Goal: Task Accomplishment & Management: Manage account settings

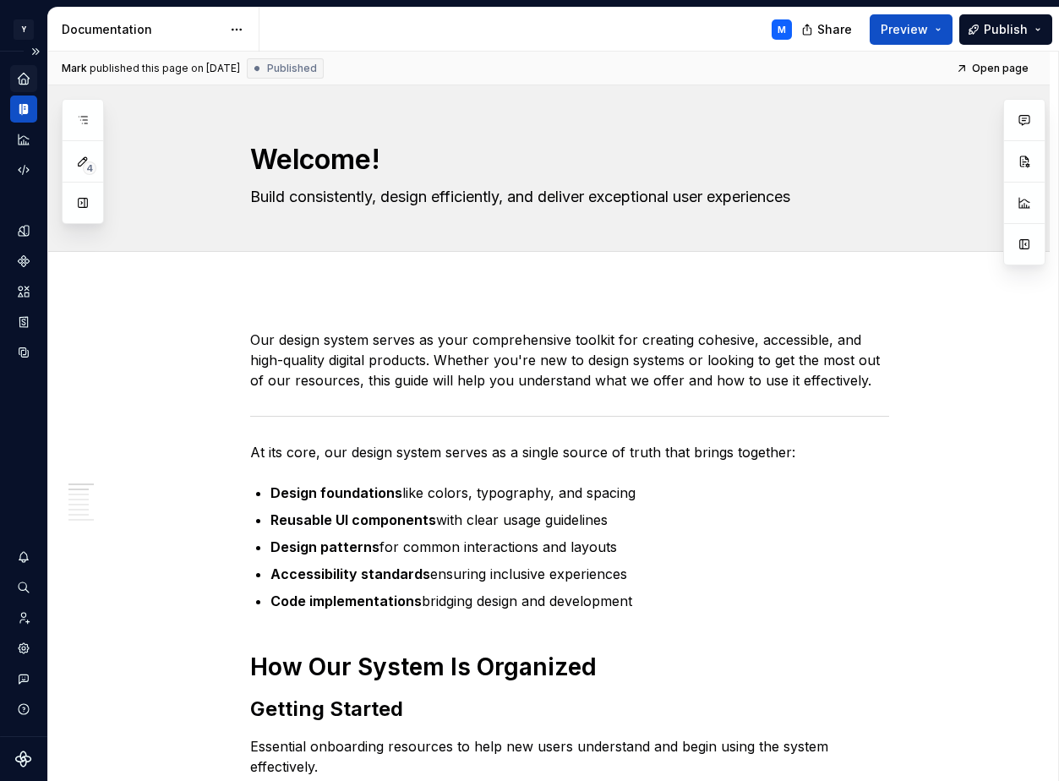
click at [28, 86] on div "Home" at bounding box center [23, 78] width 27 height 27
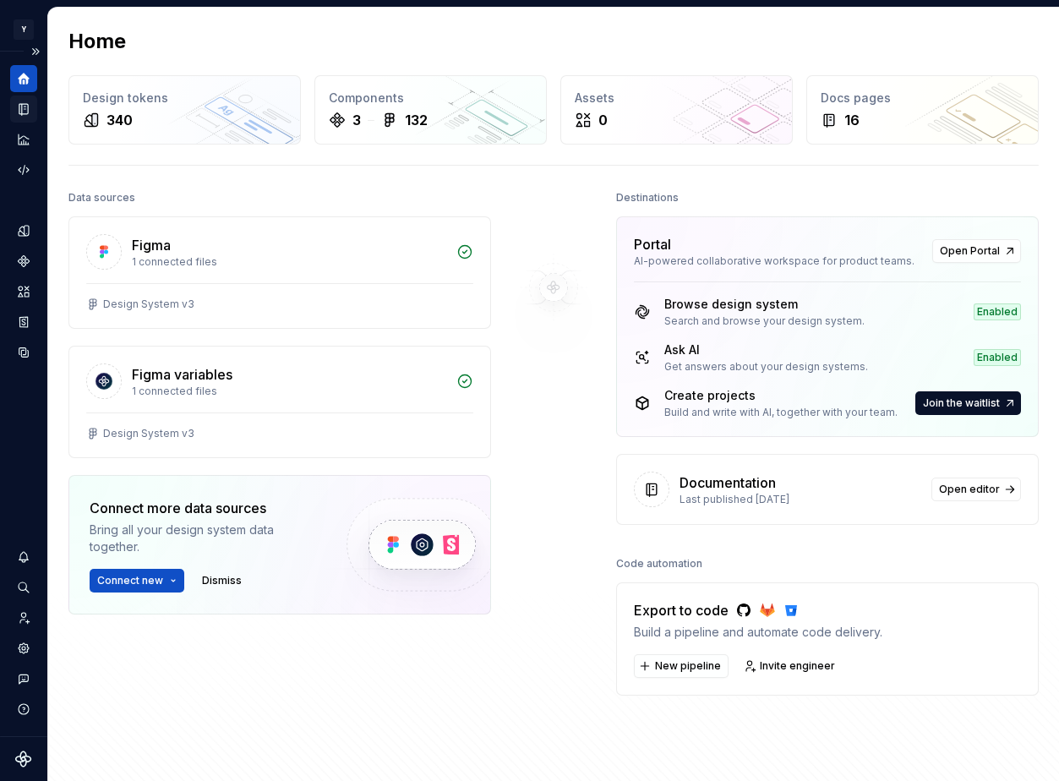
click at [25, 112] on icon "Documentation" at bounding box center [25, 109] width 7 height 9
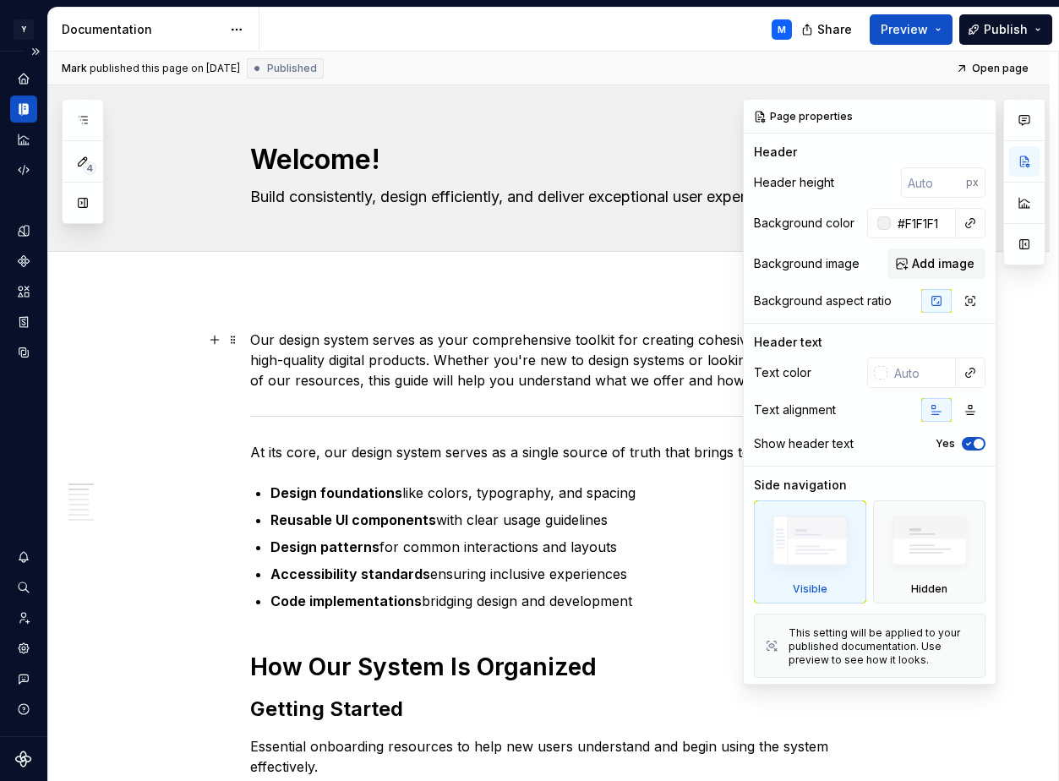
scroll to position [4, 0]
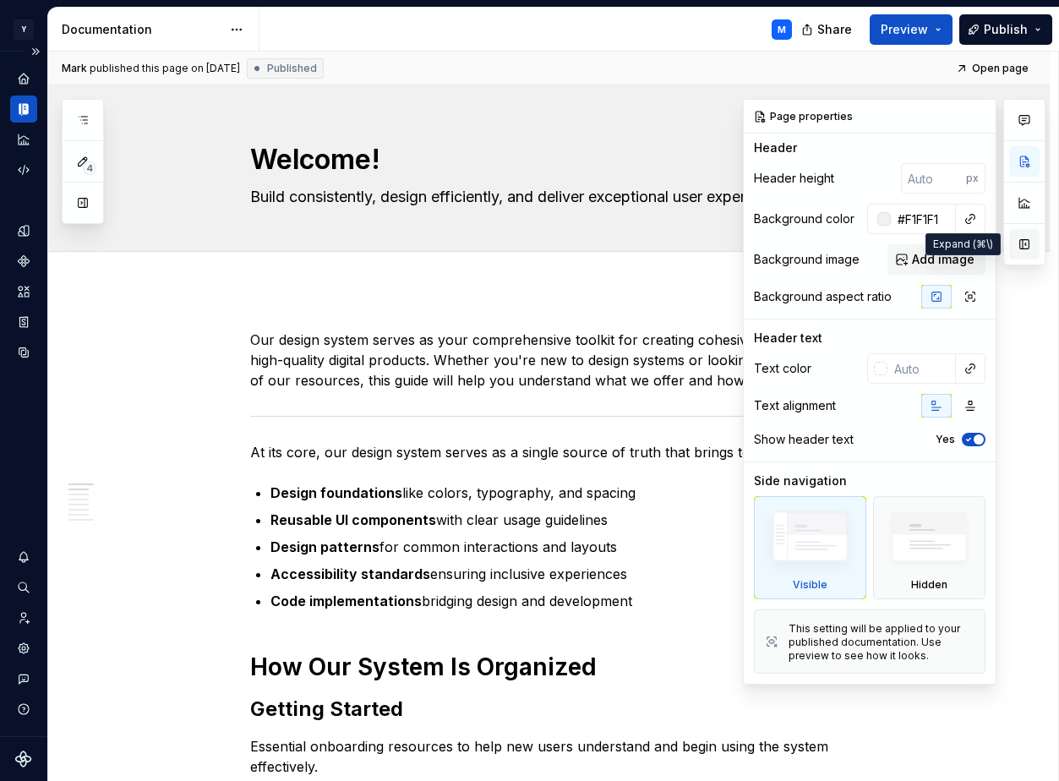
click at [524, 244] on button "button" at bounding box center [1025, 244] width 30 height 30
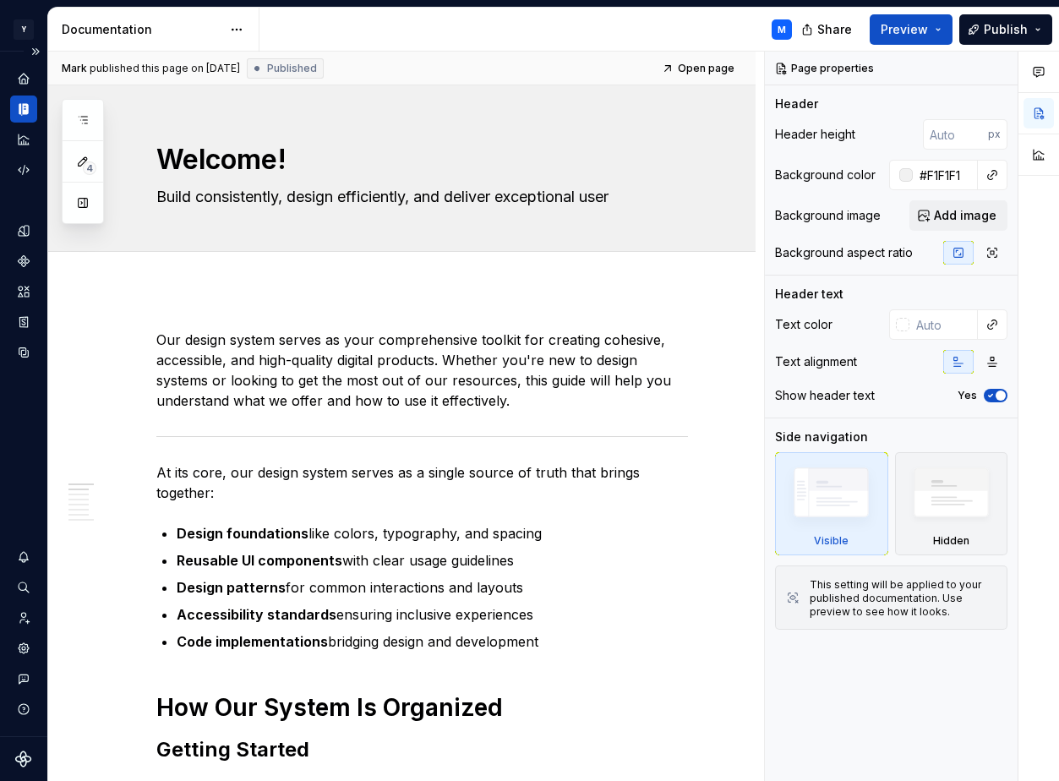
scroll to position [0, 0]
click at [524, 66] on button "button" at bounding box center [1001, 69] width 24 height 24
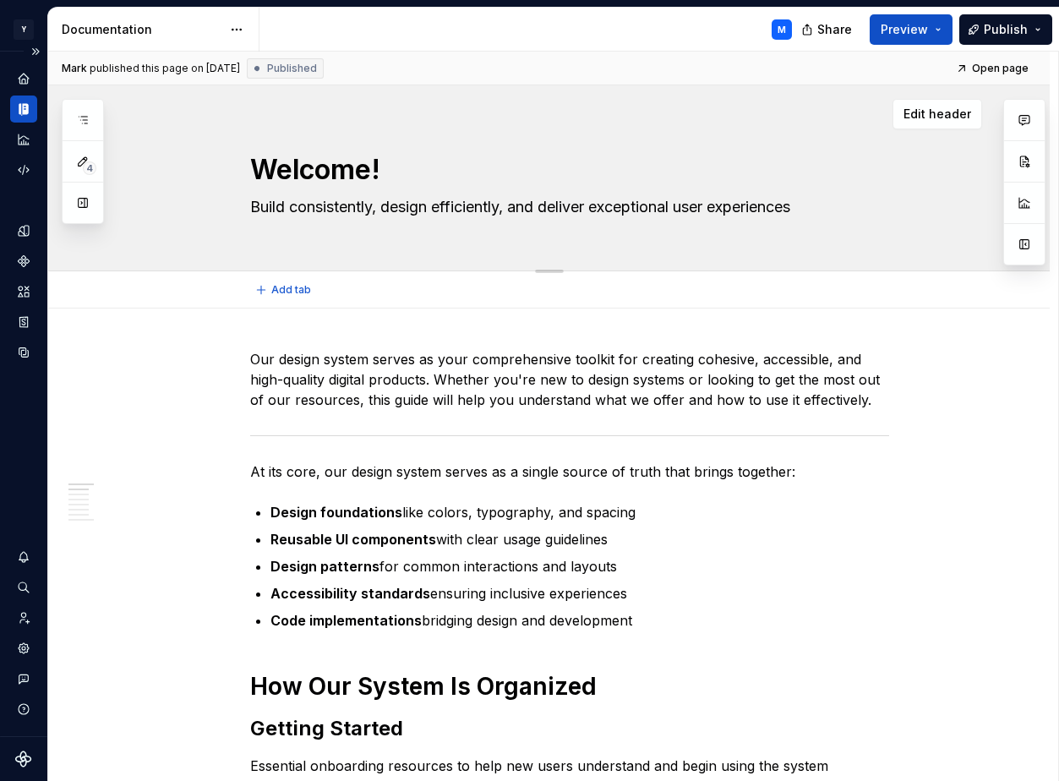
click at [524, 178] on textarea "Welcome!" at bounding box center [566, 170] width 639 height 41
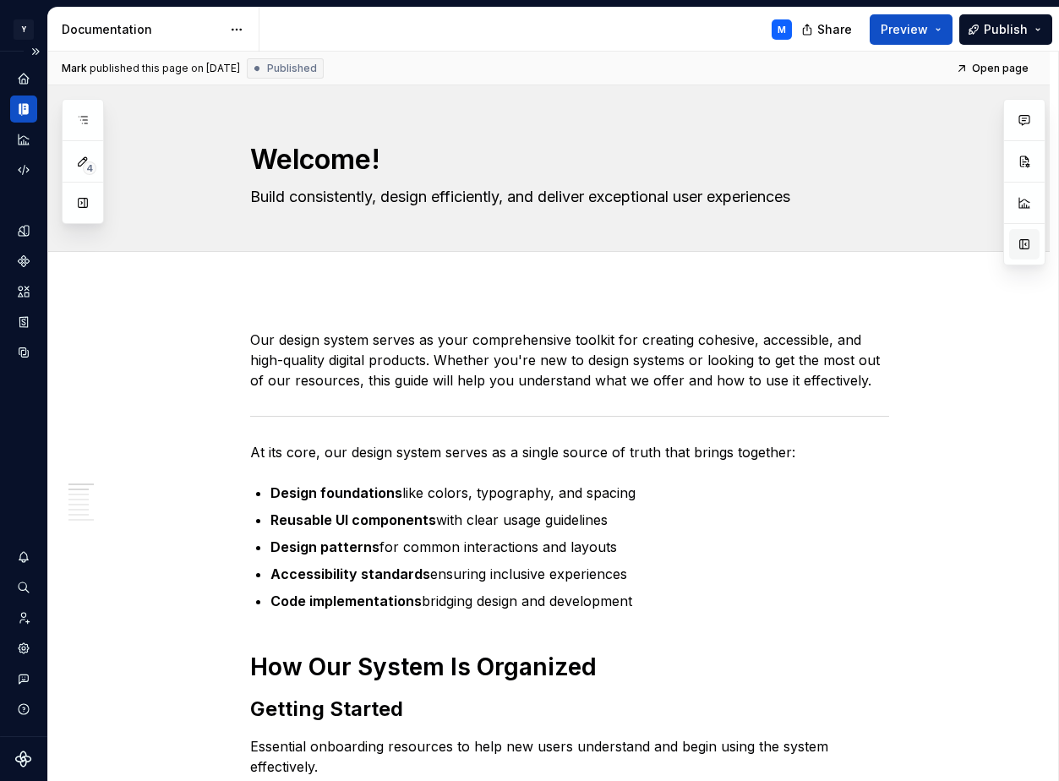
click at [524, 233] on button "button" at bounding box center [1025, 244] width 30 height 30
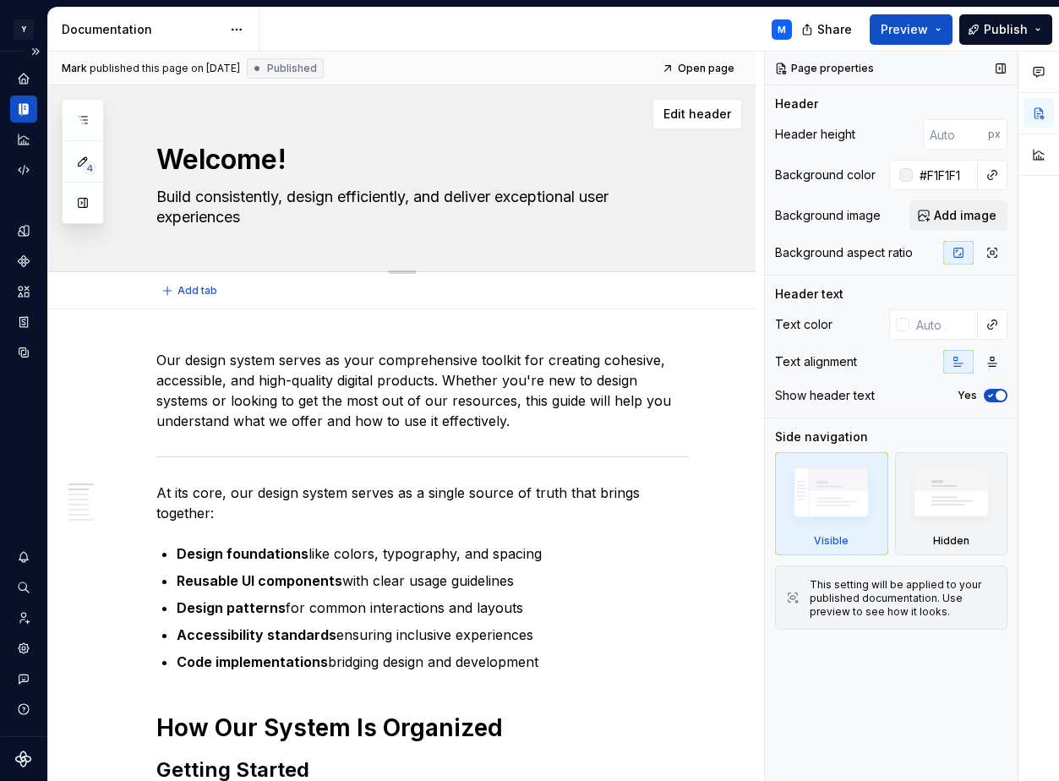
click at [361, 159] on textarea "Welcome!" at bounding box center [419, 160] width 532 height 41
click at [393, 220] on textarea "Build consistently, design efficiently, and deliver exceptional user experiences" at bounding box center [419, 206] width 532 height 47
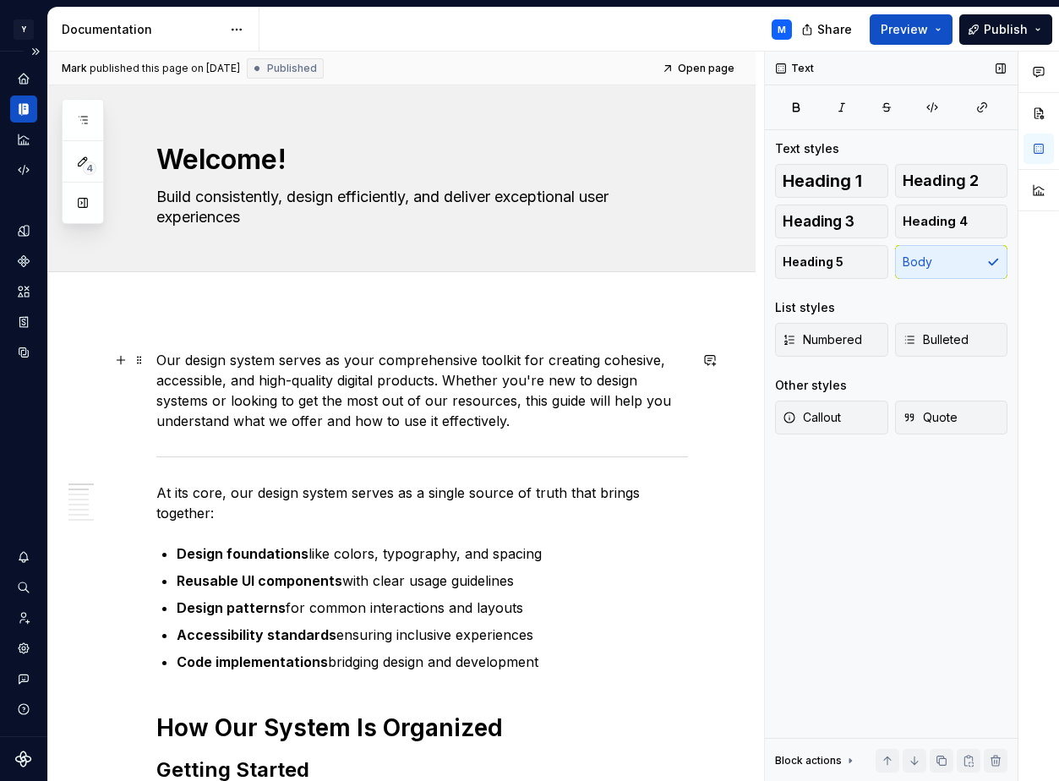
click at [375, 358] on p "Our design system serves as your comprehensive toolkit for creating cohesive, a…" at bounding box center [422, 390] width 532 height 81
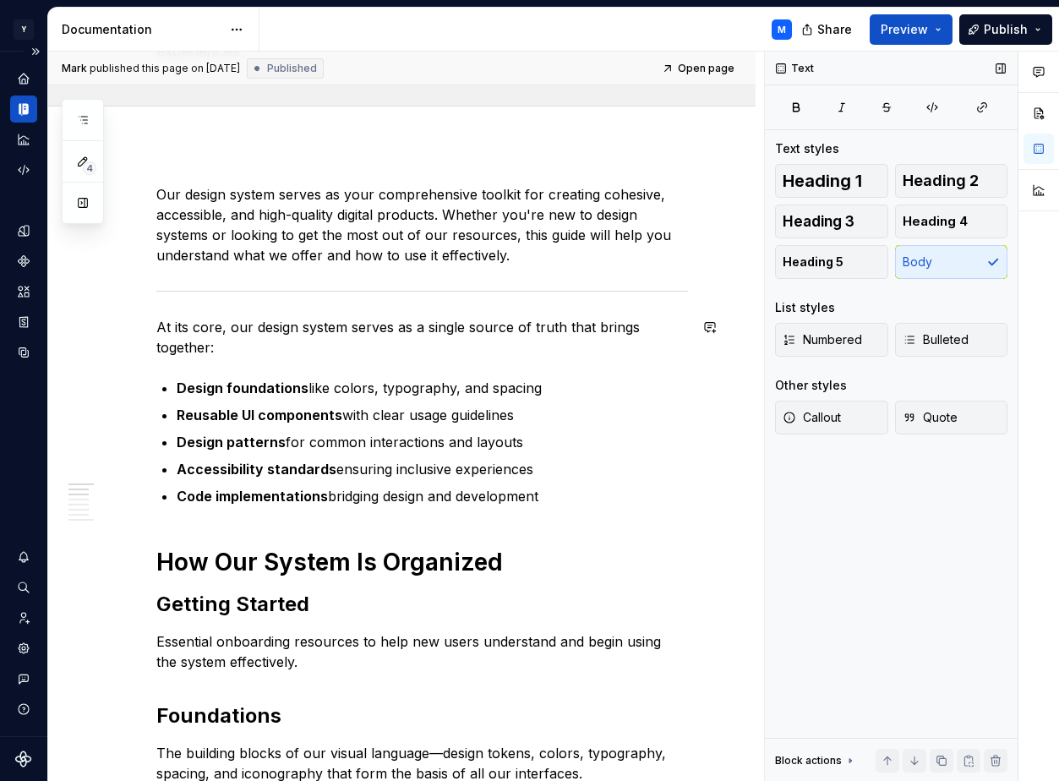
scroll to position [232, 0]
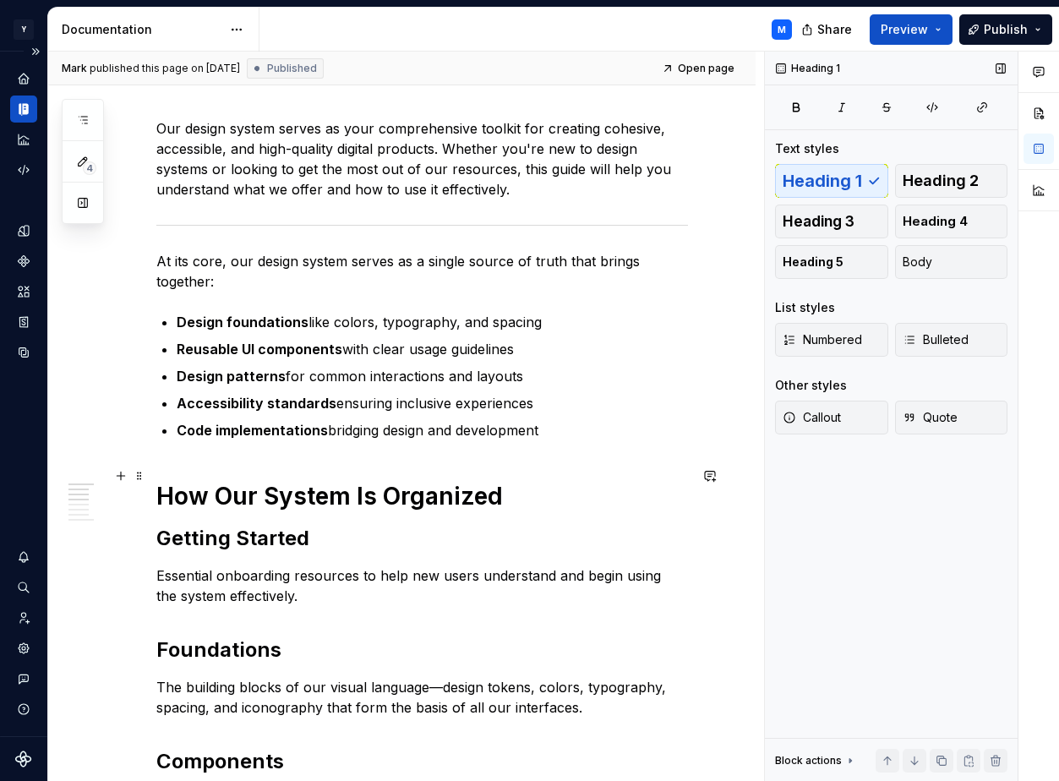
click at [379, 481] on h1 "How Our System Is Organized" at bounding box center [422, 496] width 532 height 30
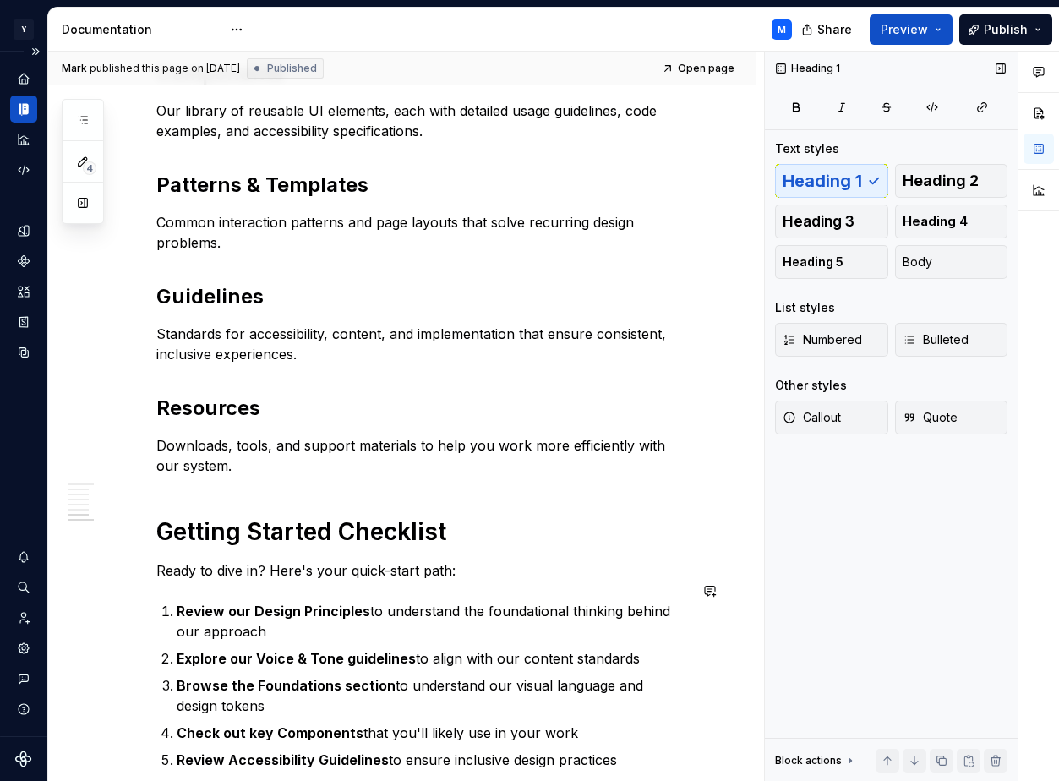
scroll to position [1169, 0]
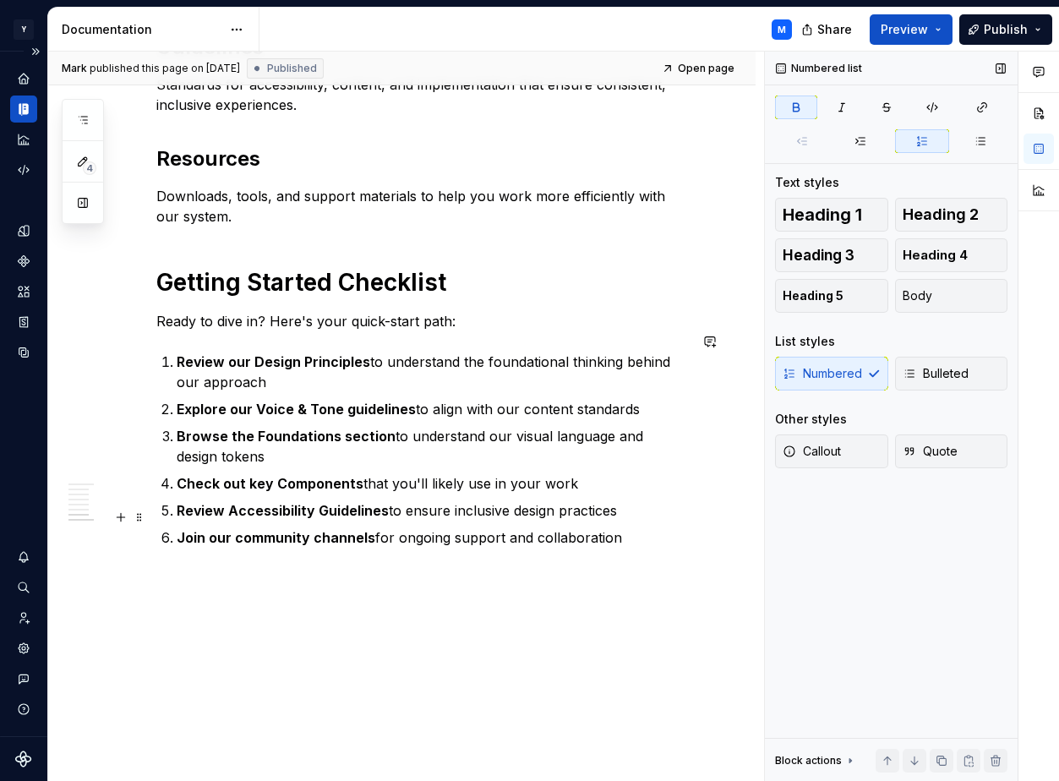
click at [348, 529] on strong "Join our community channels" at bounding box center [276, 537] width 199 height 17
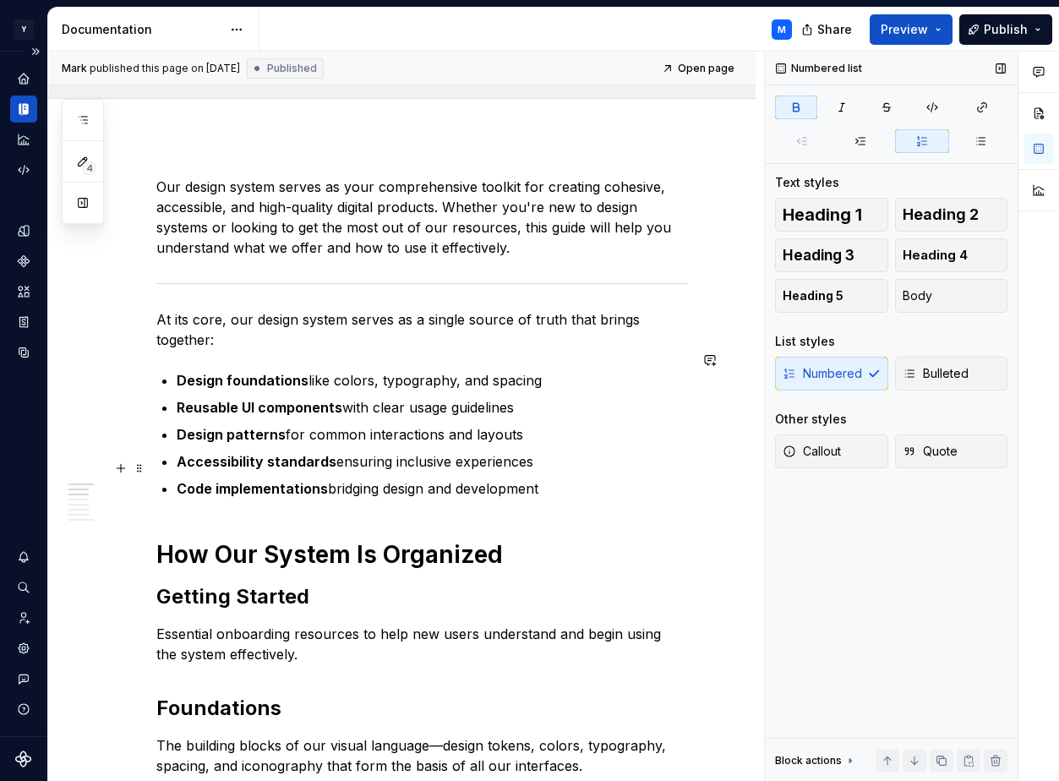
scroll to position [0, 0]
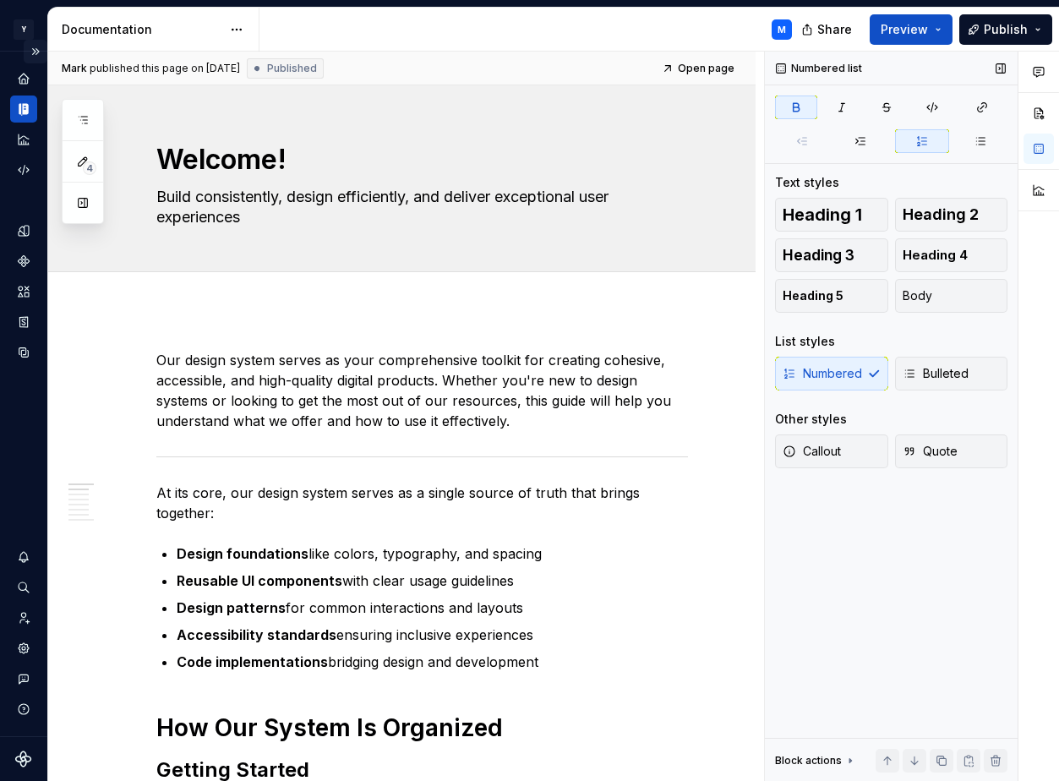
click at [40, 47] on button "Expand sidebar" at bounding box center [36, 52] width 24 height 24
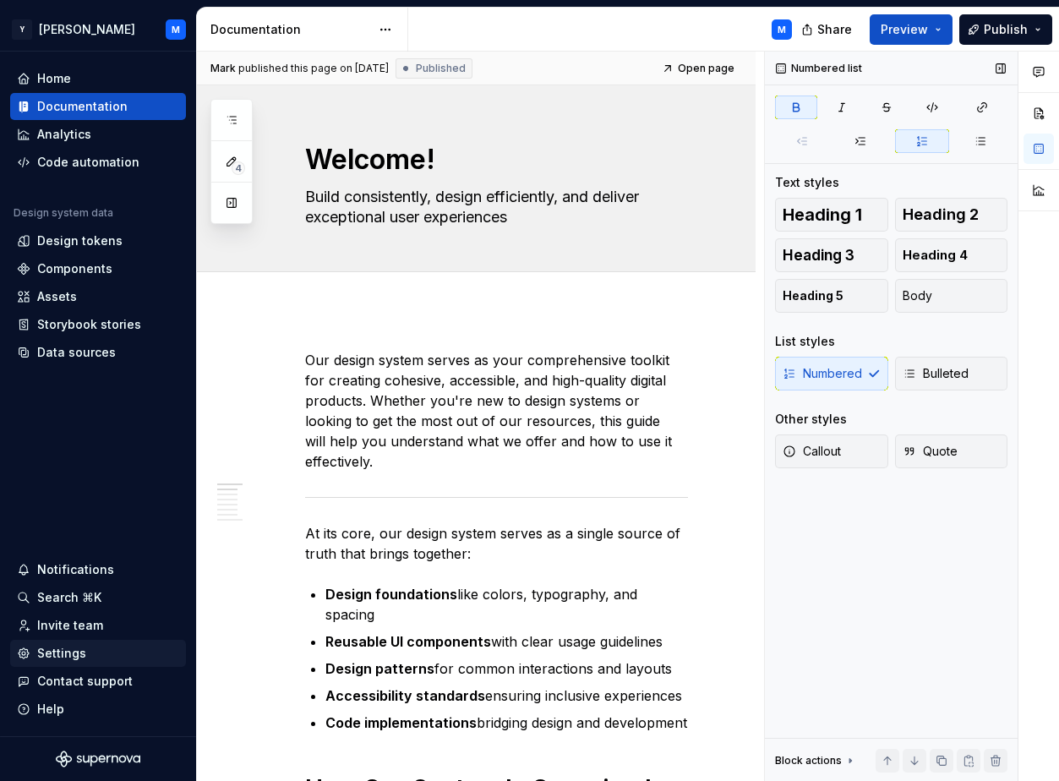
click at [86, 654] on div "Settings" at bounding box center [98, 653] width 162 height 17
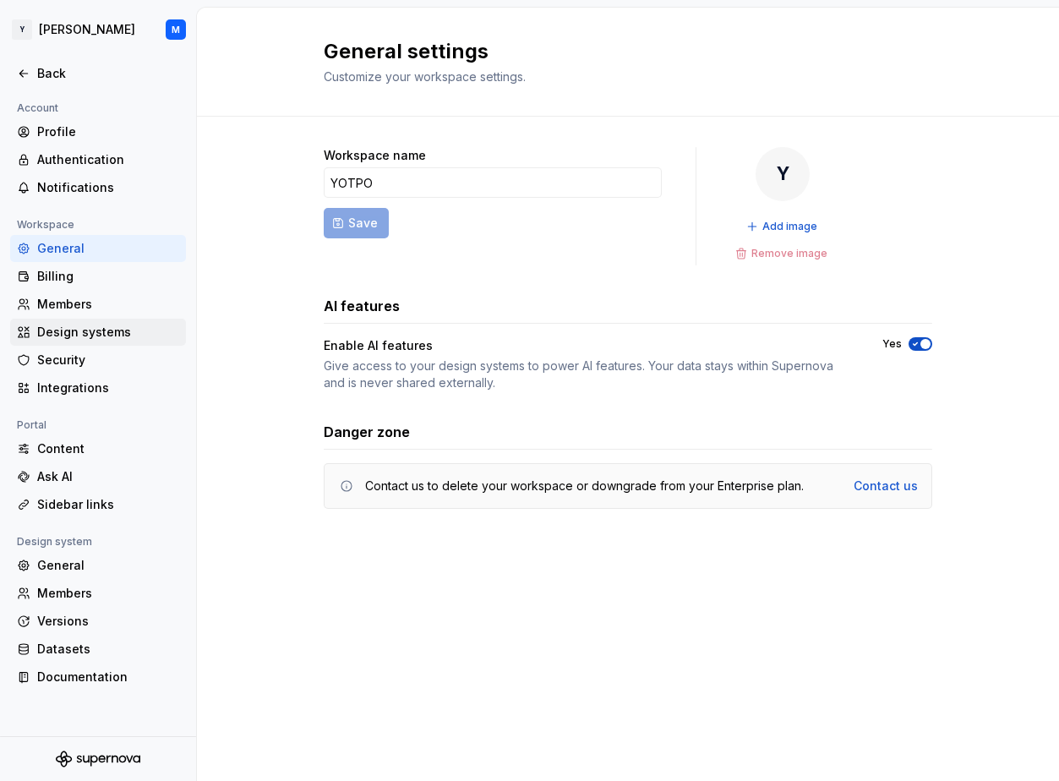
click at [86, 327] on div "Design systems" at bounding box center [108, 332] width 142 height 17
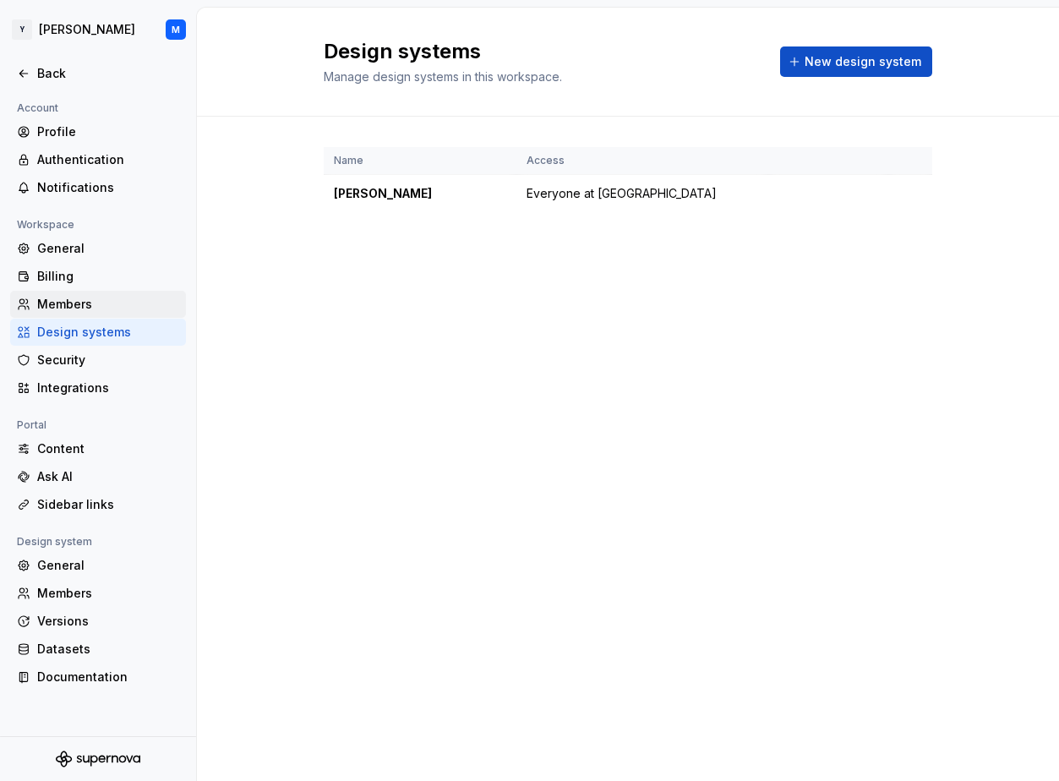
click at [139, 304] on div "Members" at bounding box center [108, 304] width 142 height 17
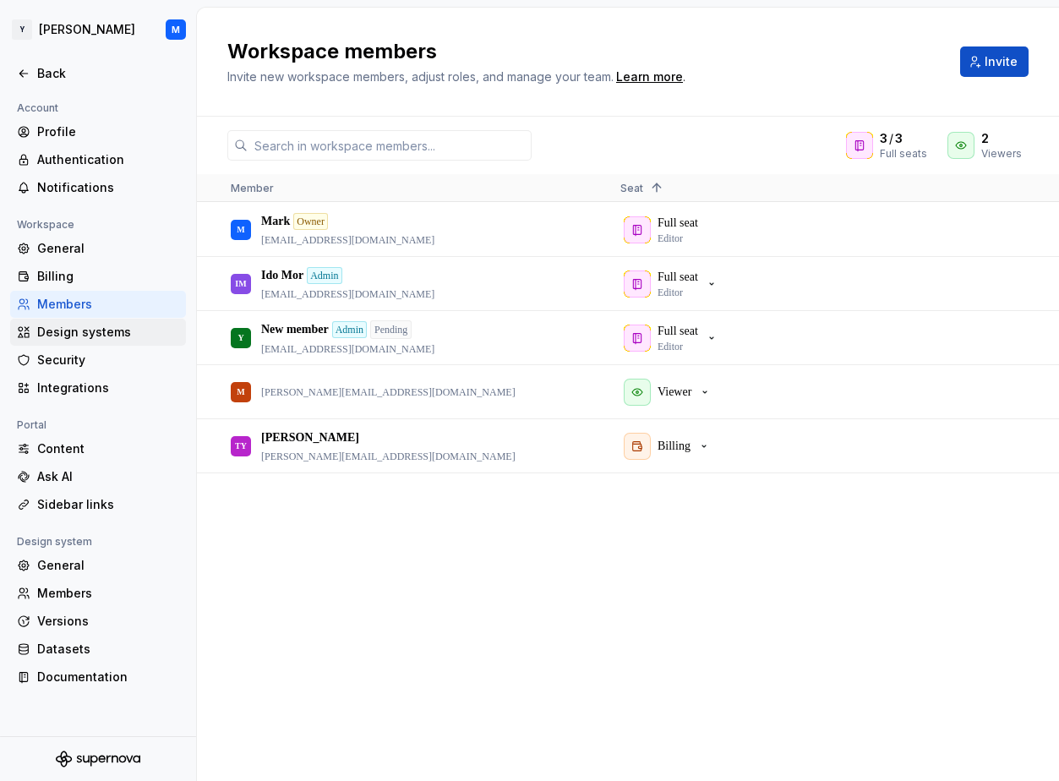
click at [116, 340] on div "Design systems" at bounding box center [108, 332] width 142 height 17
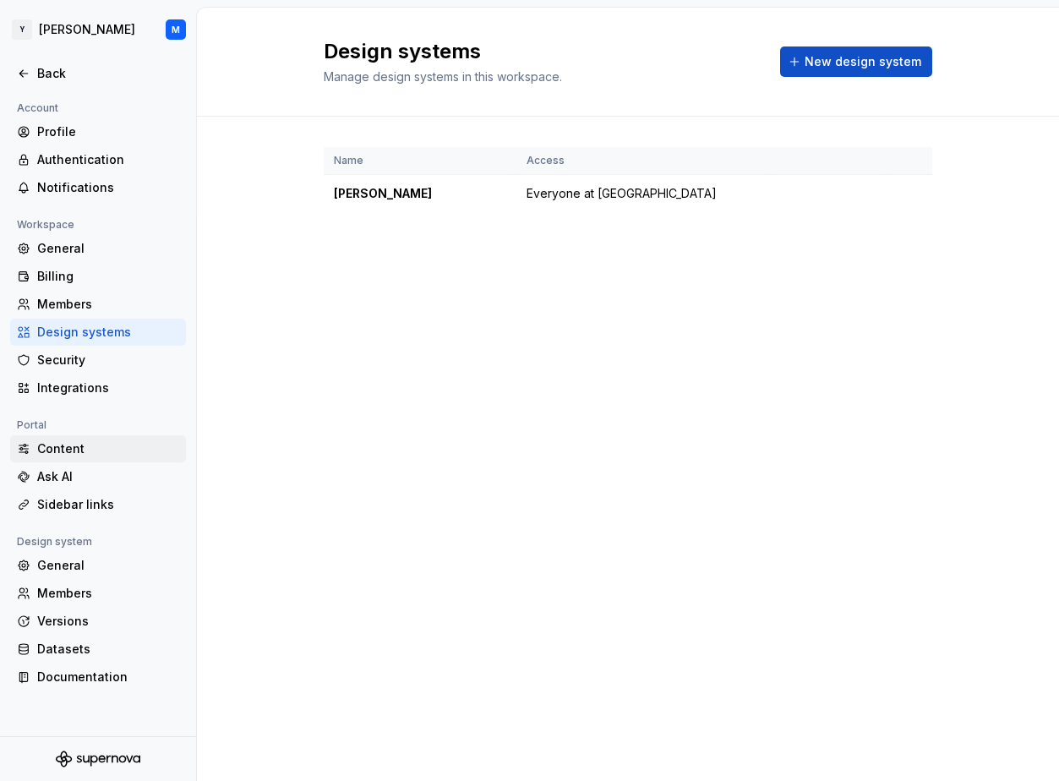
click at [101, 451] on div "Content" at bounding box center [108, 448] width 142 height 17
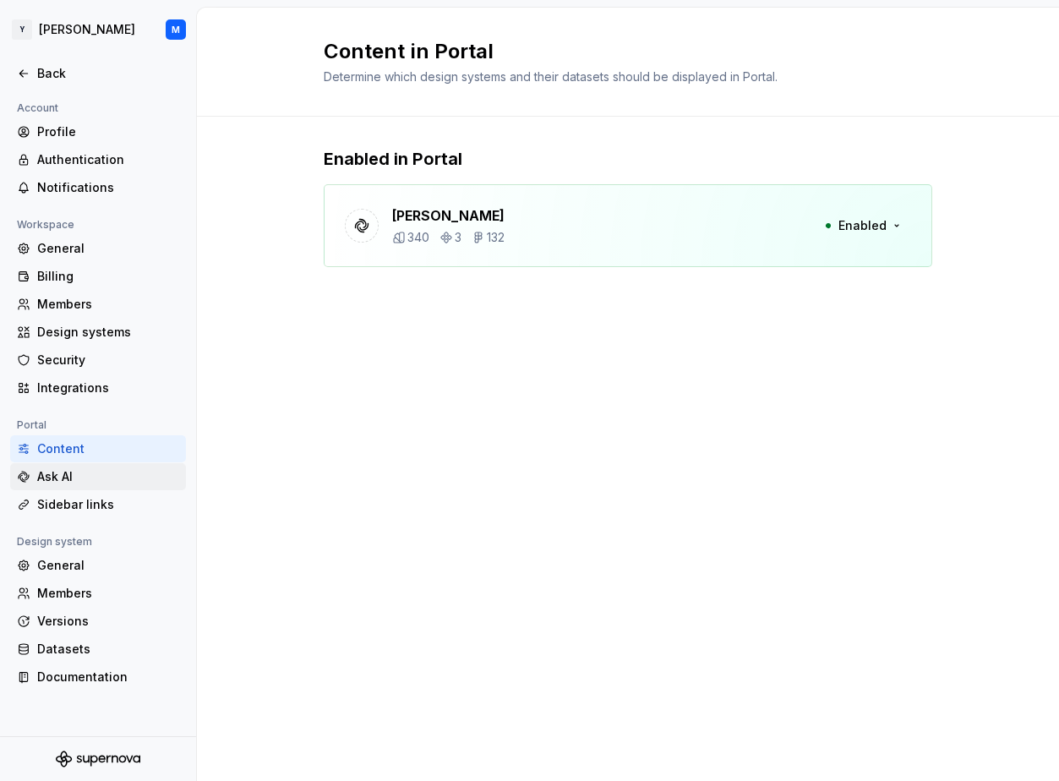
click at [97, 468] on div "Ask AI" at bounding box center [108, 476] width 142 height 17
type textarea "*"
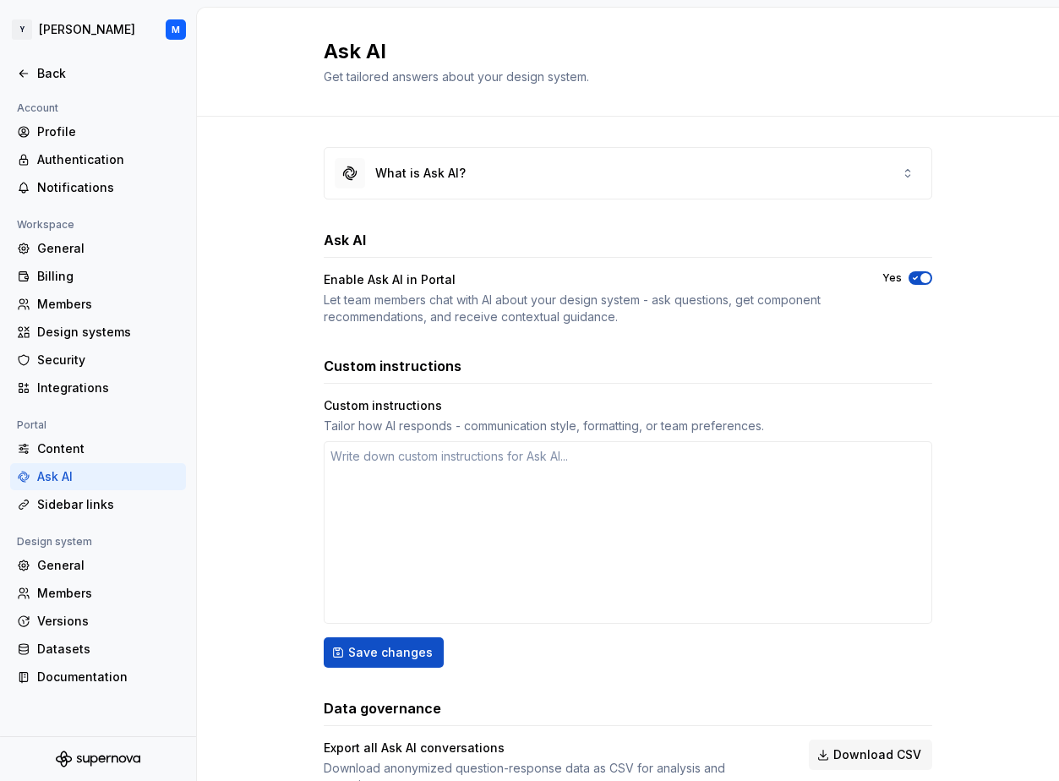
scroll to position [60, 0]
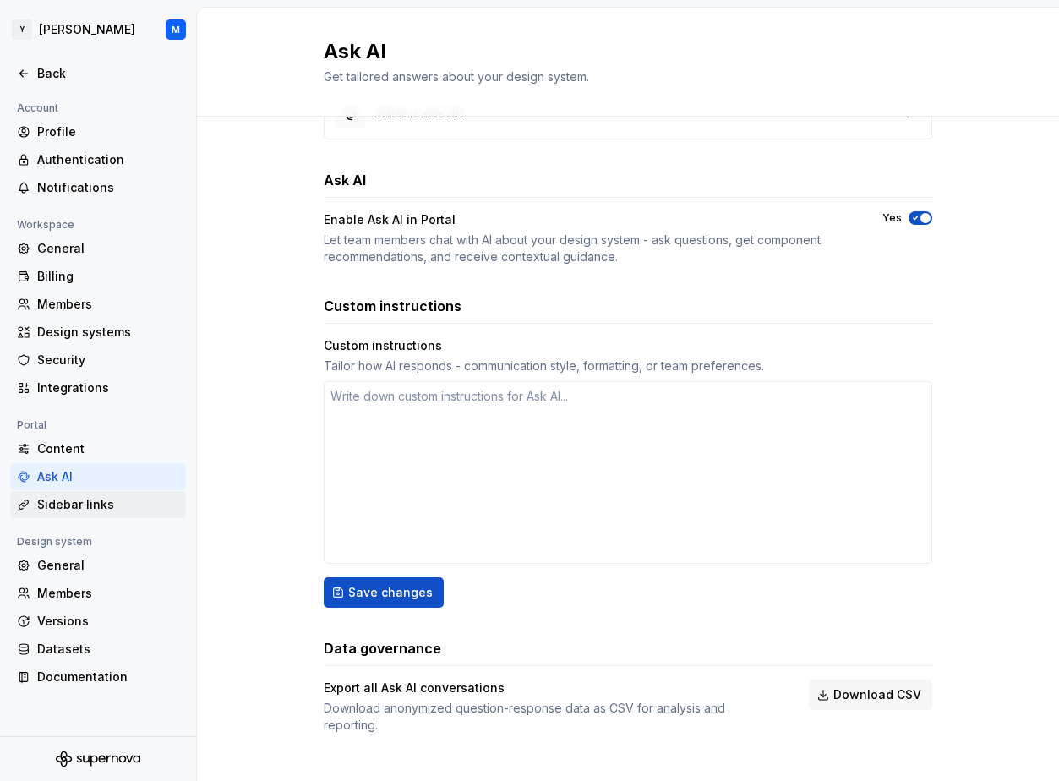
click at [90, 500] on div "Sidebar links" at bounding box center [108, 504] width 142 height 17
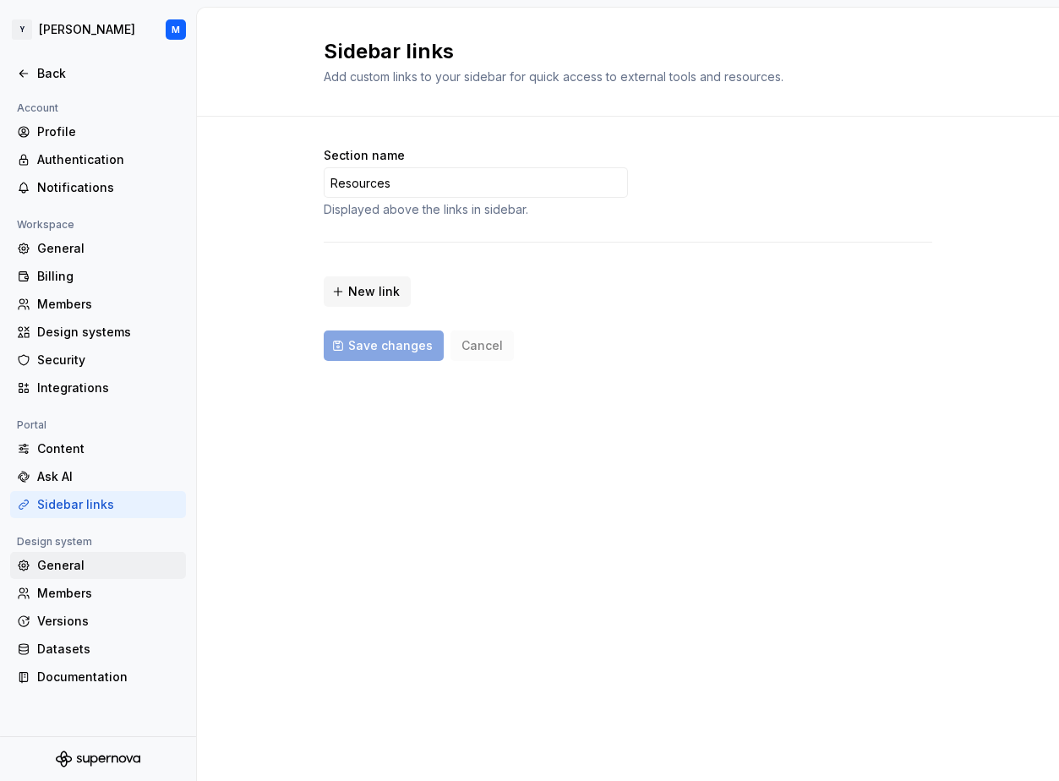
click at [95, 556] on div "General" at bounding box center [98, 565] width 176 height 27
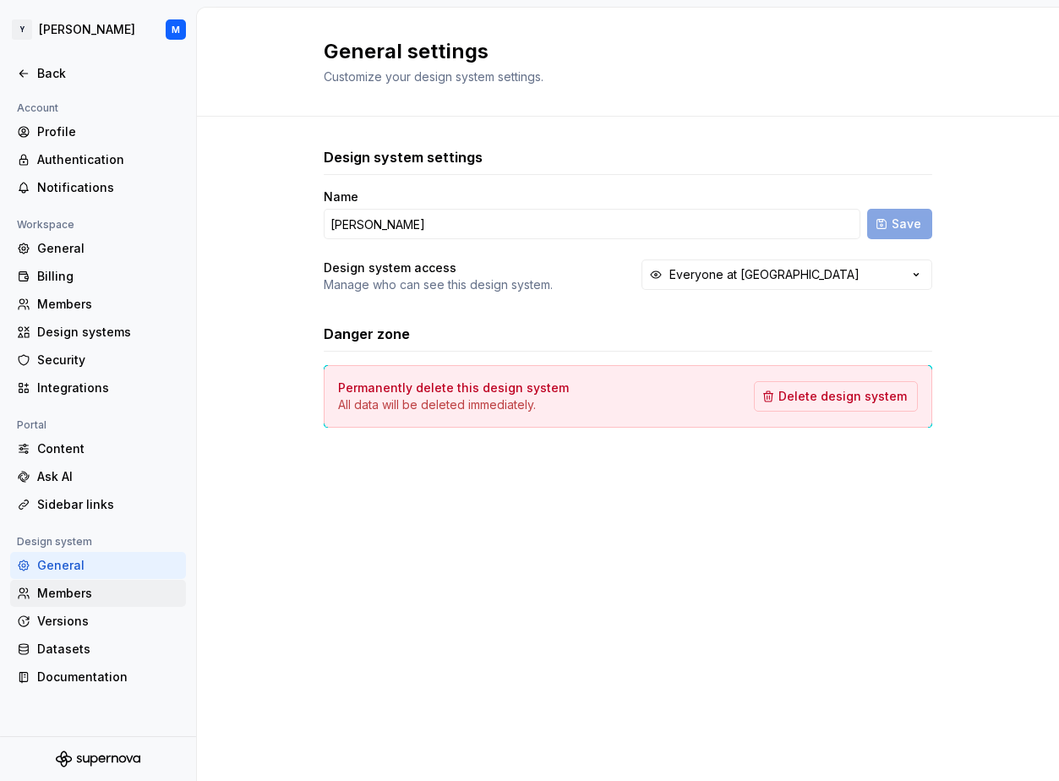
click at [79, 592] on div "Members" at bounding box center [108, 593] width 142 height 17
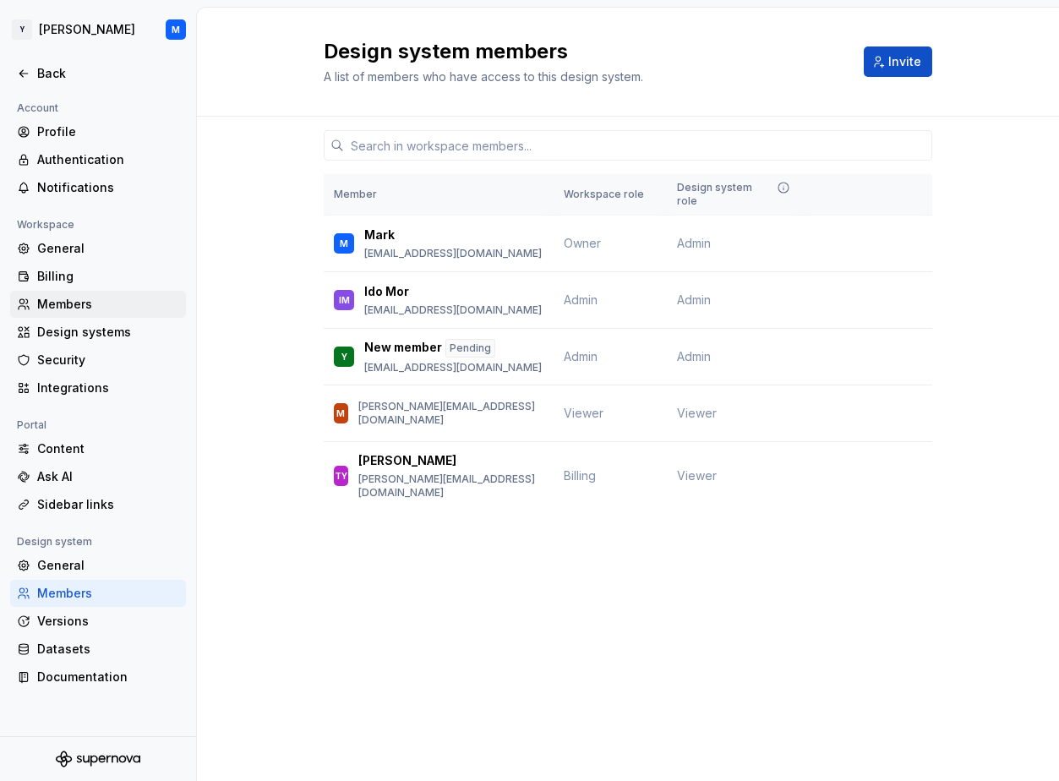
click at [73, 309] on div "Members" at bounding box center [108, 304] width 142 height 17
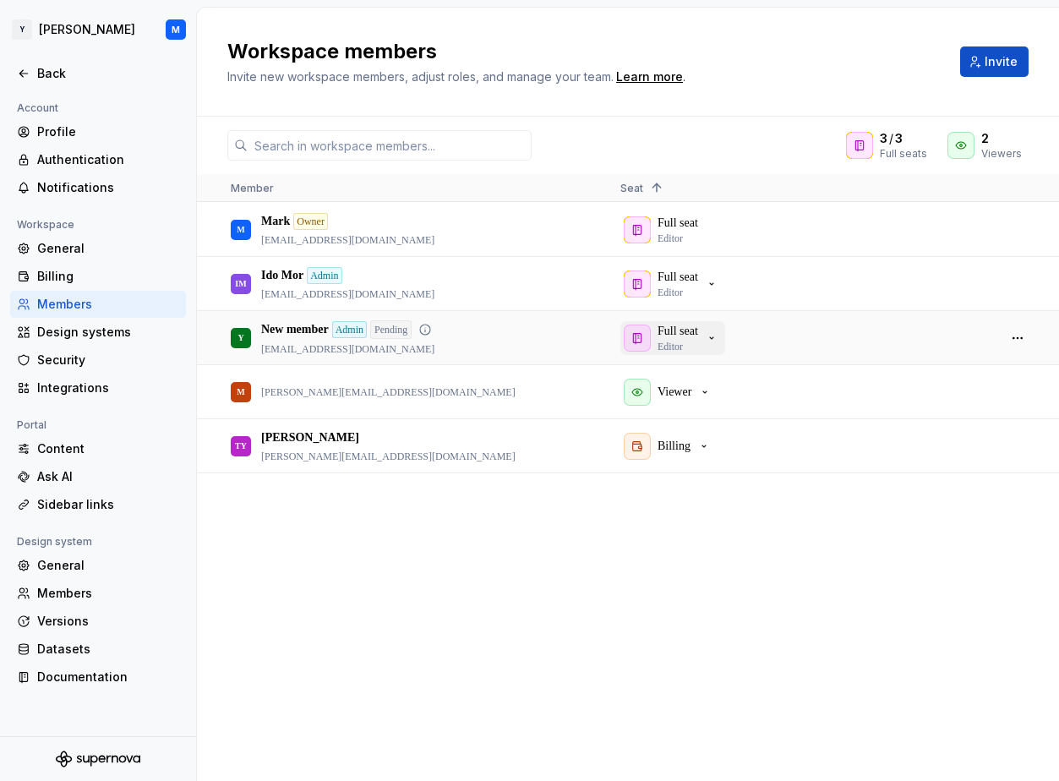
click at [524, 337] on icon "button" at bounding box center [712, 338] width 14 height 14
click at [105, 593] on div "Members" at bounding box center [108, 593] width 142 height 17
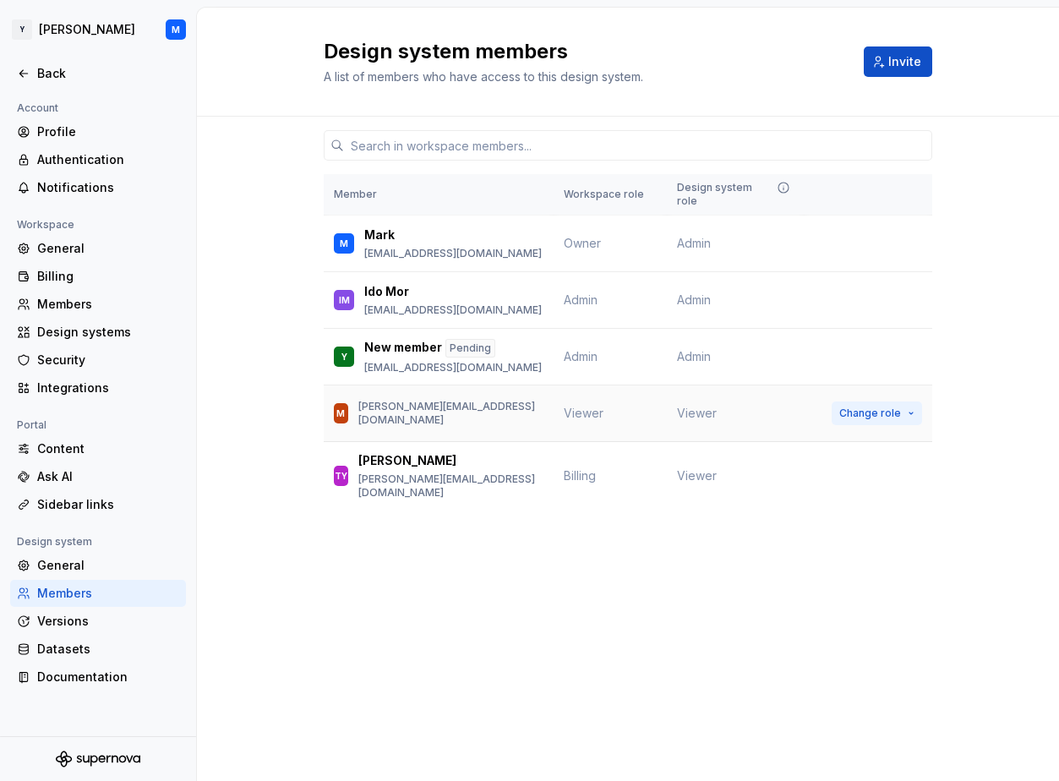
click at [524, 407] on span "Change role" at bounding box center [871, 414] width 62 height 14
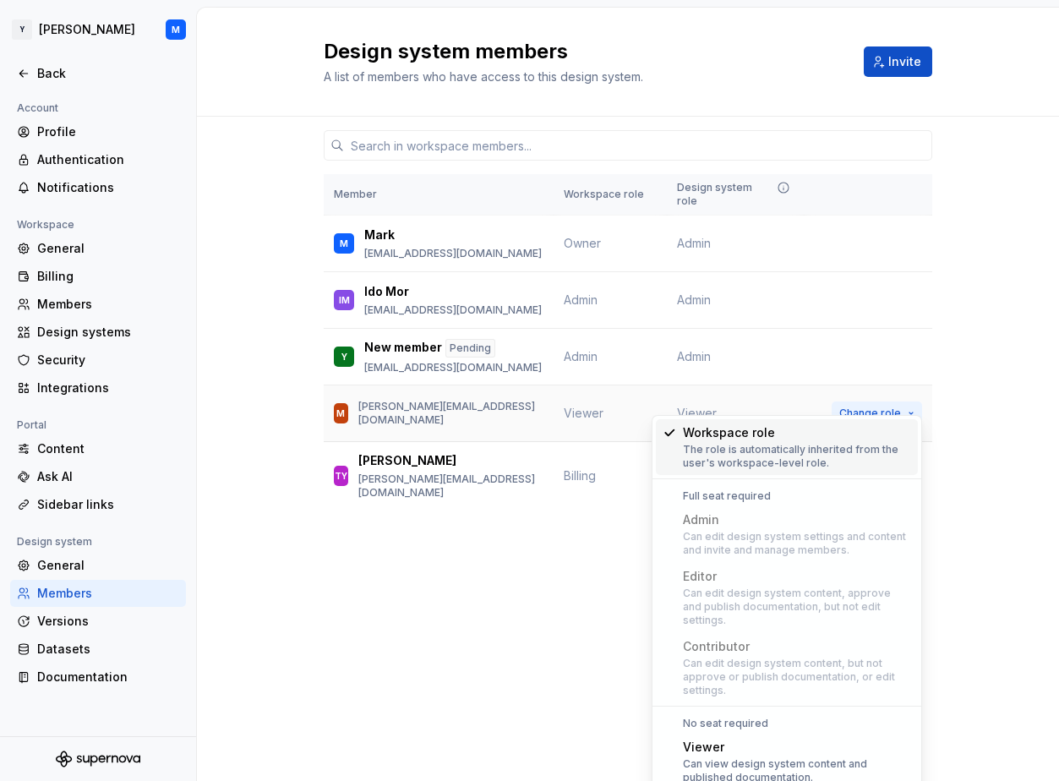
click at [524, 407] on span "Change role" at bounding box center [871, 414] width 62 height 14
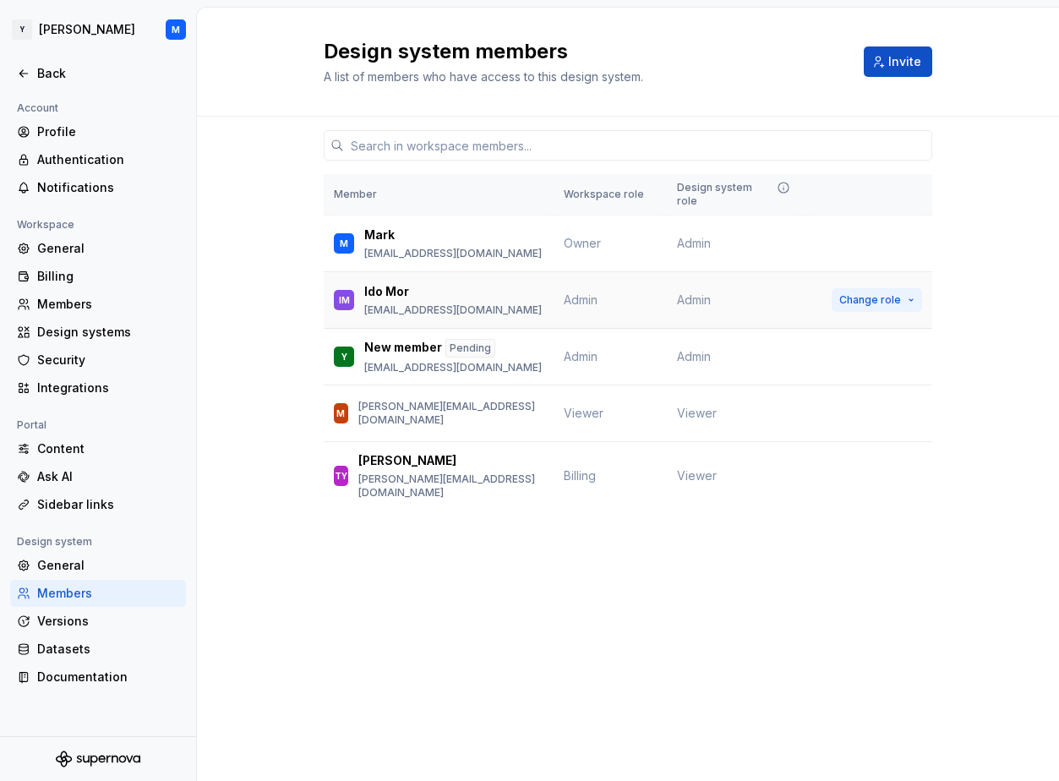
click at [524, 293] on span "Change role" at bounding box center [871, 300] width 62 height 14
click at [524, 464] on button "Change role" at bounding box center [877, 476] width 90 height 24
click at [524, 407] on span "Change role" at bounding box center [871, 414] width 62 height 14
click at [524, 350] on span "Change role" at bounding box center [871, 357] width 62 height 14
click at [524, 293] on span "Change role" at bounding box center [871, 300] width 62 height 14
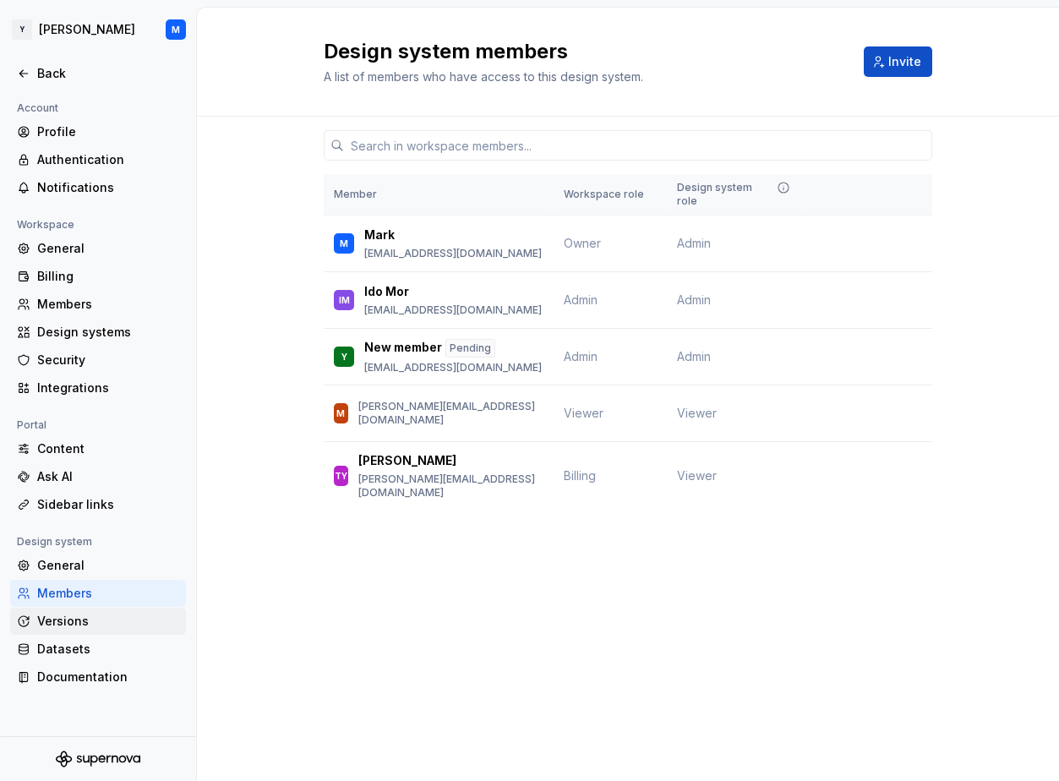
click at [58, 619] on div "Versions" at bounding box center [108, 621] width 142 height 17
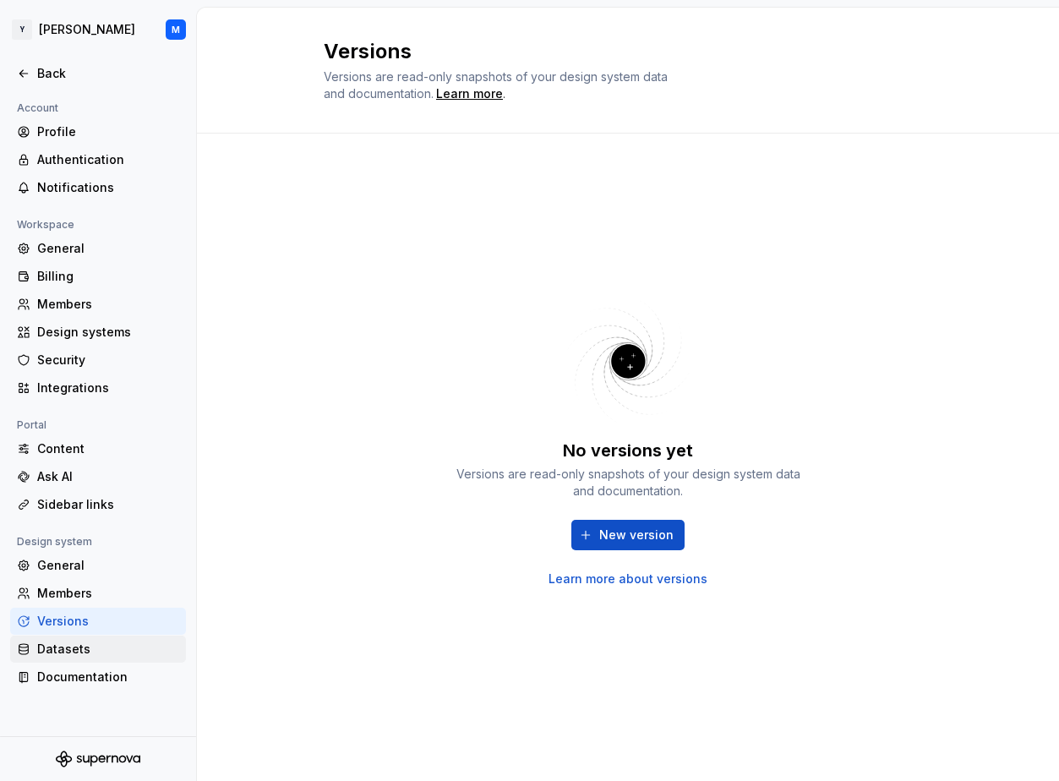
click at [91, 643] on div "Datasets" at bounding box center [108, 649] width 142 height 17
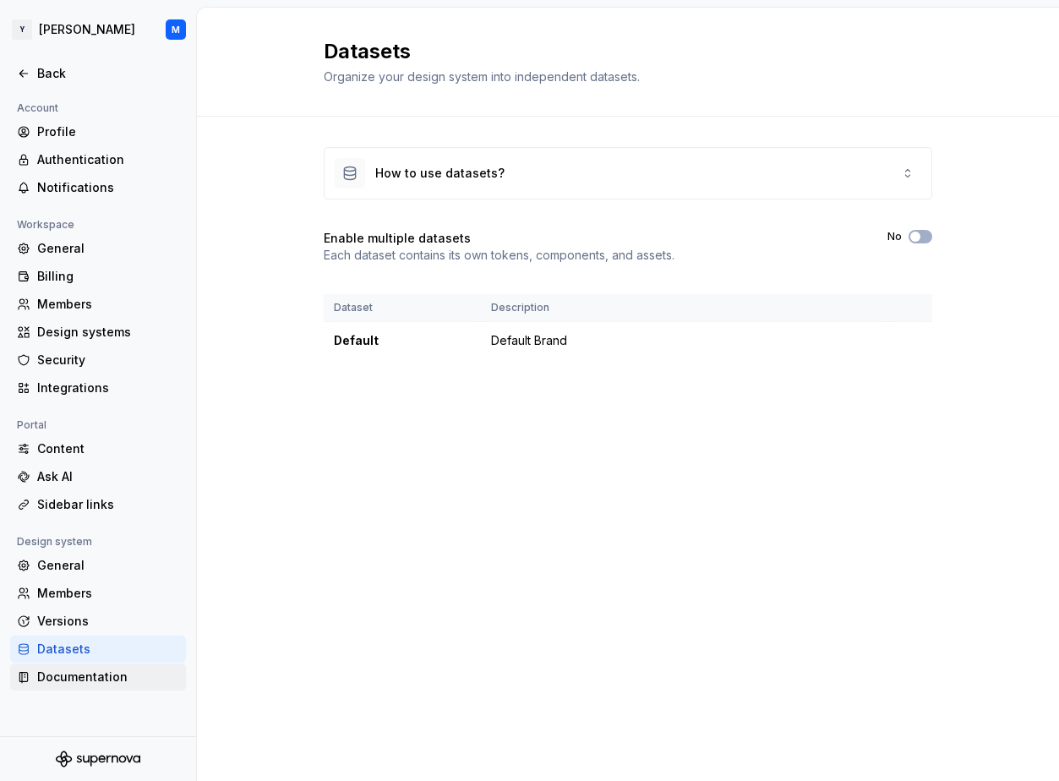
click at [92, 671] on div "Documentation" at bounding box center [108, 677] width 142 height 17
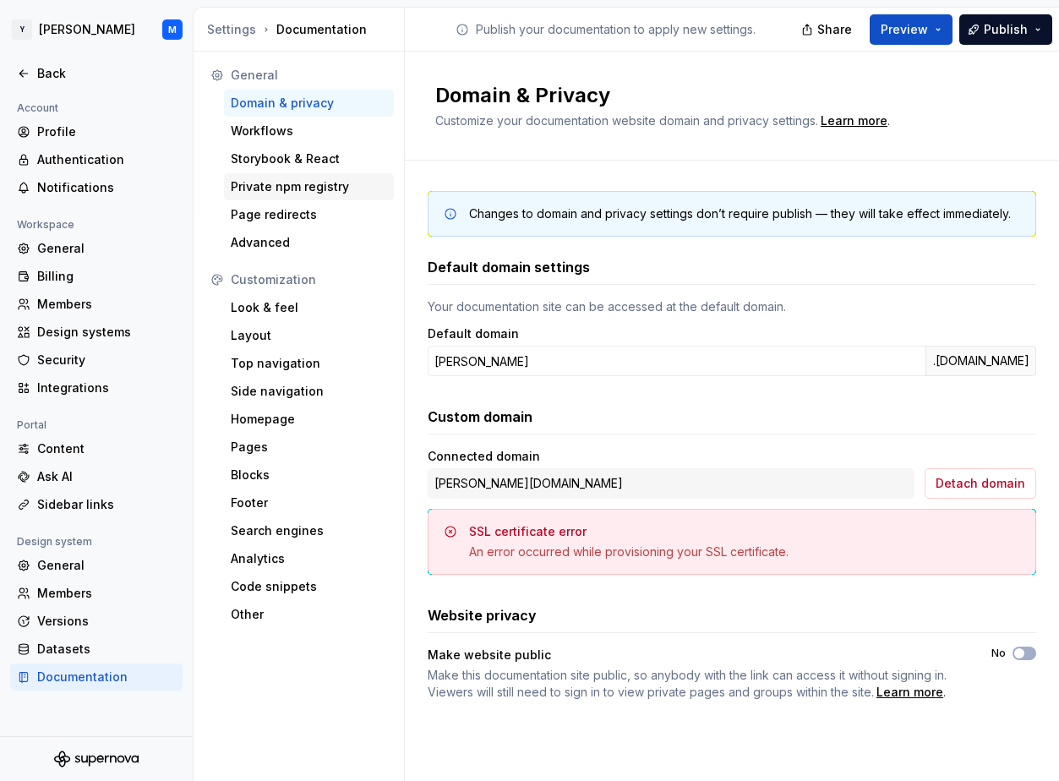
click at [309, 186] on div "Private npm registry" at bounding box center [309, 186] width 156 height 17
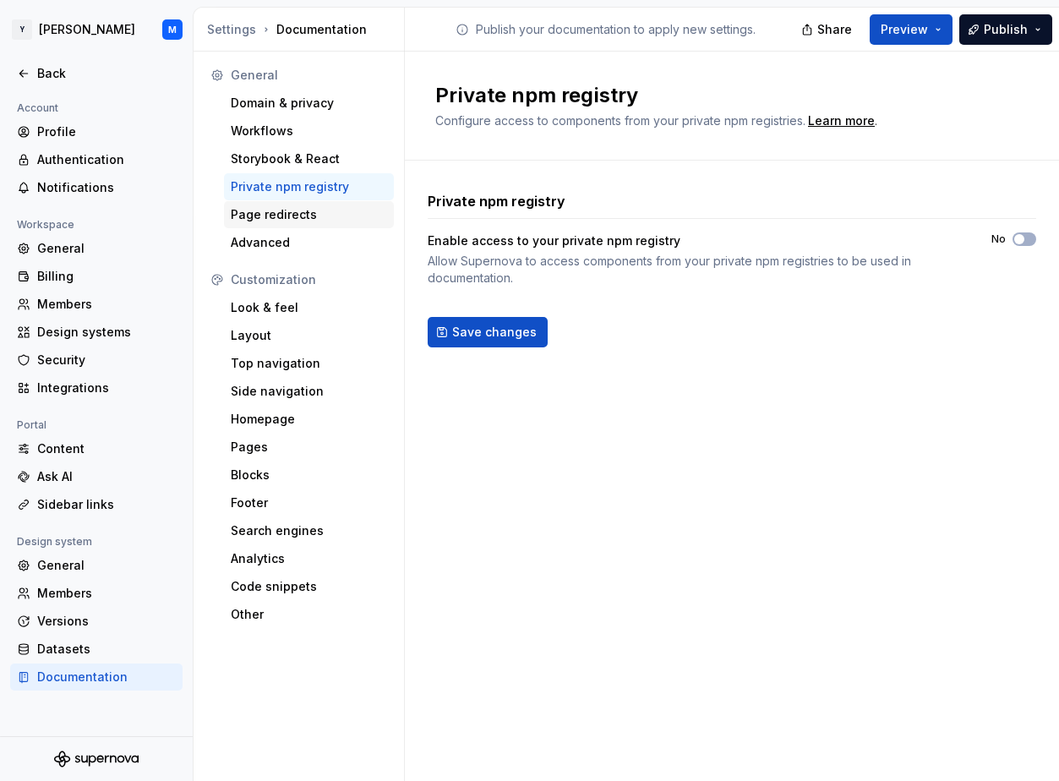
click at [315, 205] on div "Page redirects" at bounding box center [309, 214] width 170 height 27
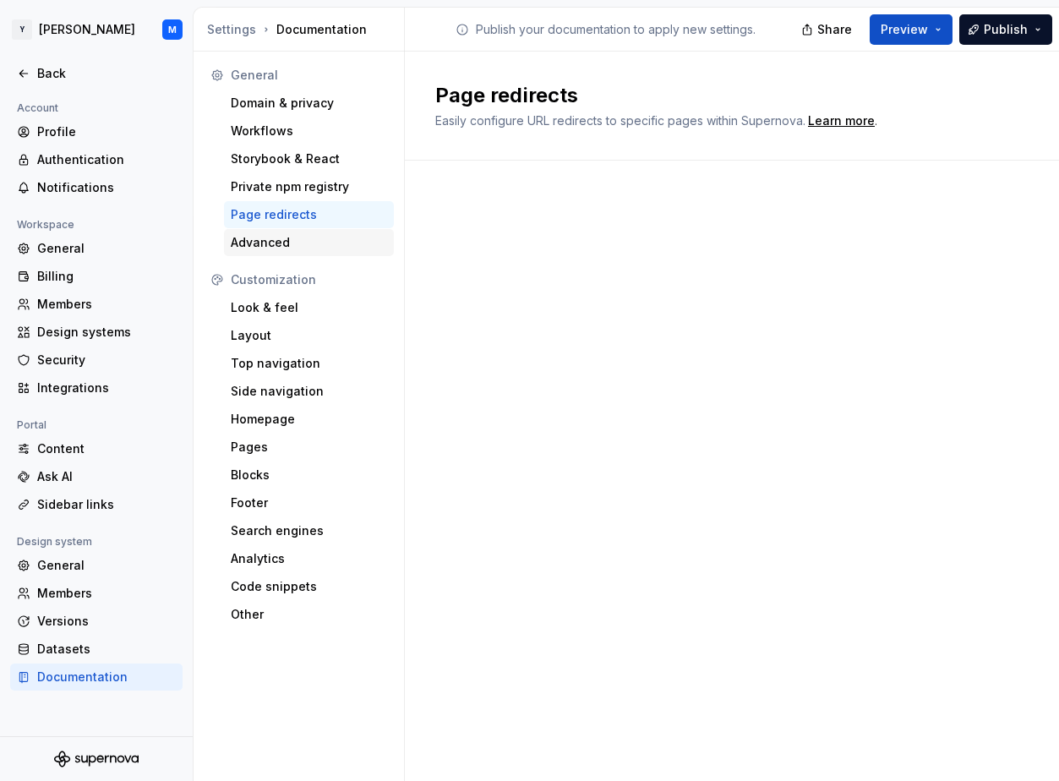
click at [296, 242] on div "Advanced" at bounding box center [309, 242] width 156 height 17
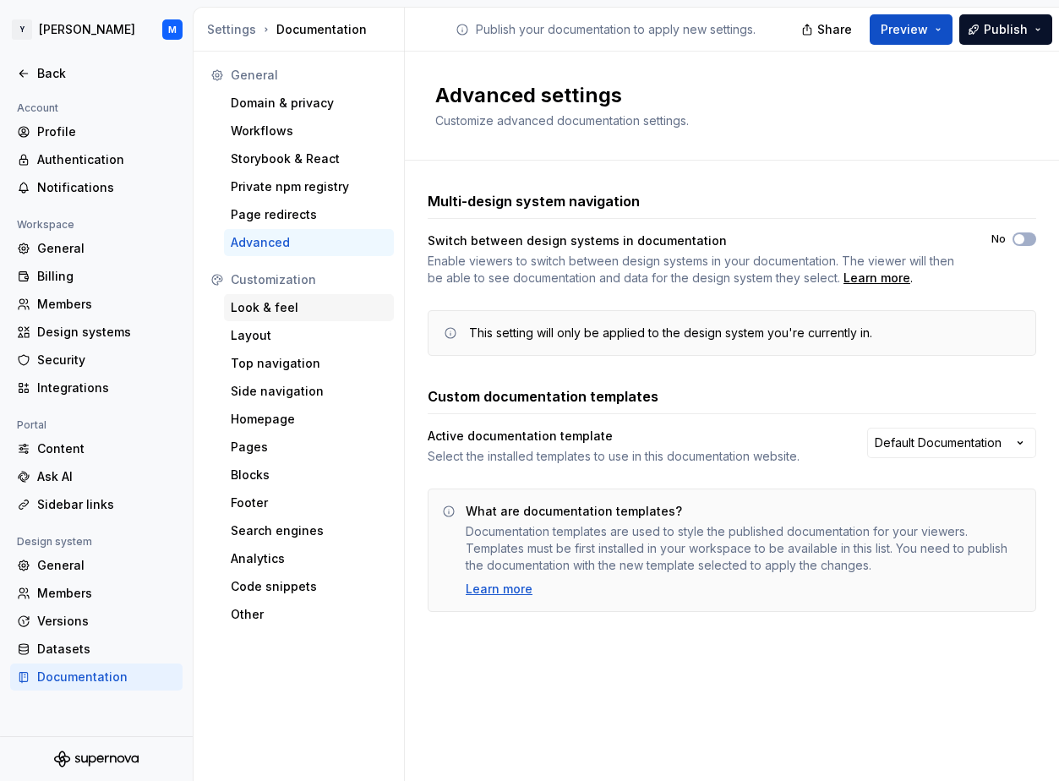
click at [331, 314] on div "Look & feel" at bounding box center [309, 307] width 156 height 17
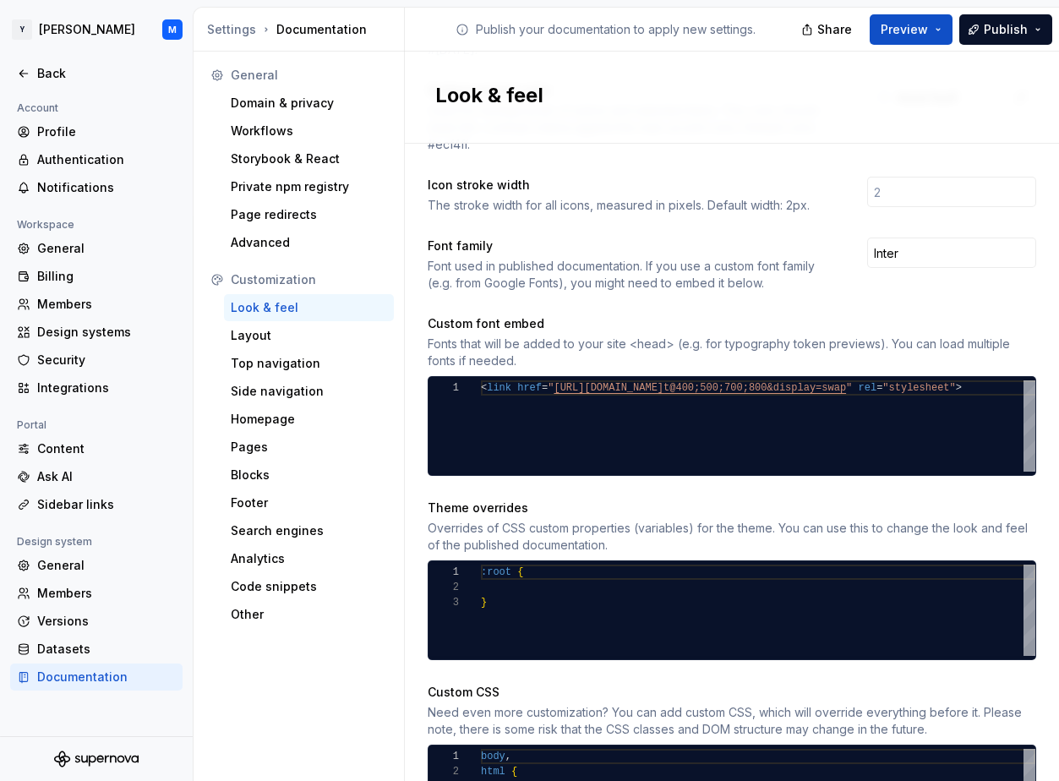
scroll to position [645, 0]
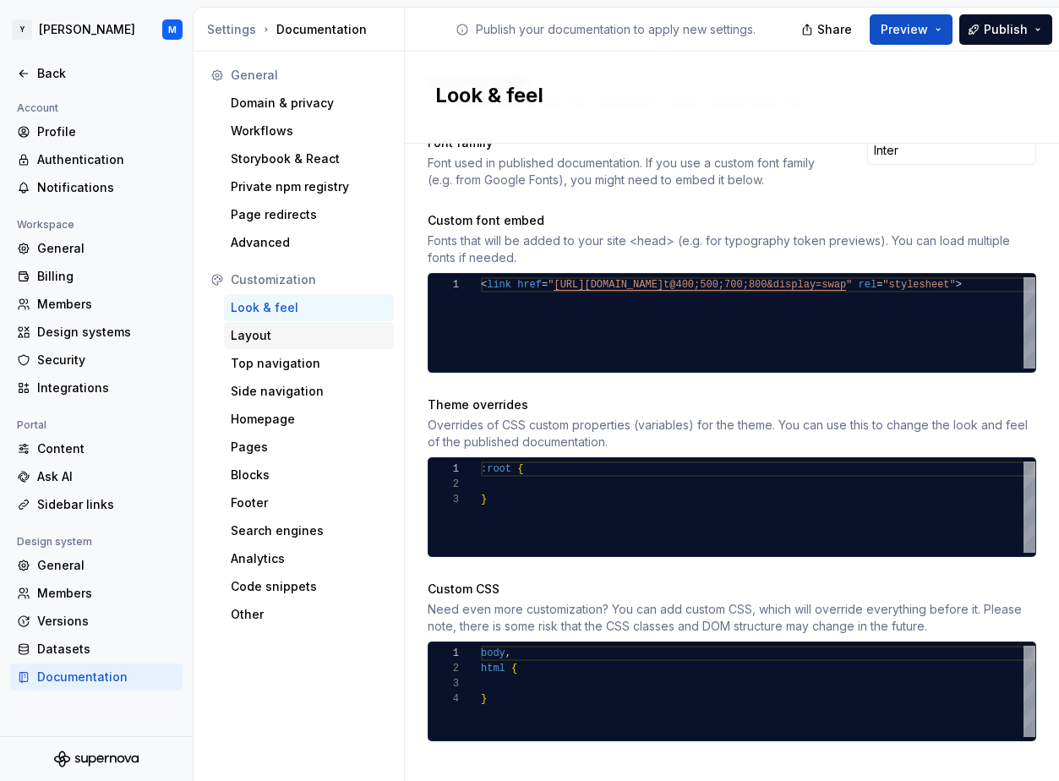
click at [293, 348] on div "Layout" at bounding box center [309, 335] width 170 height 27
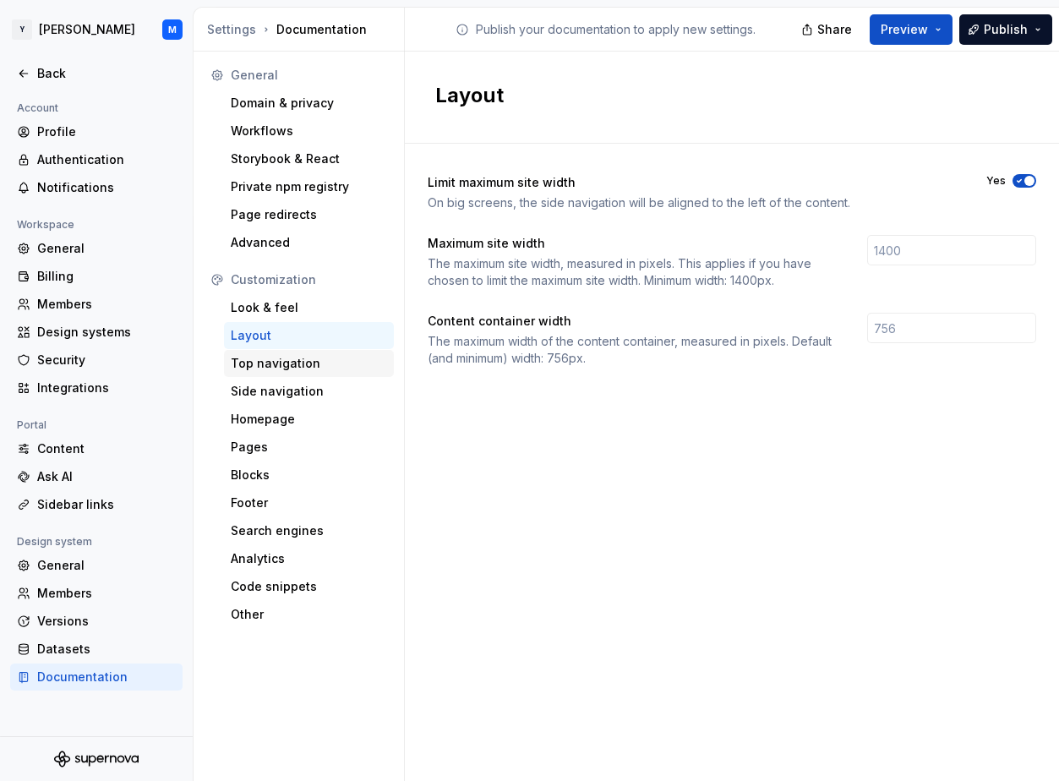
click at [313, 356] on div "Top navigation" at bounding box center [309, 363] width 156 height 17
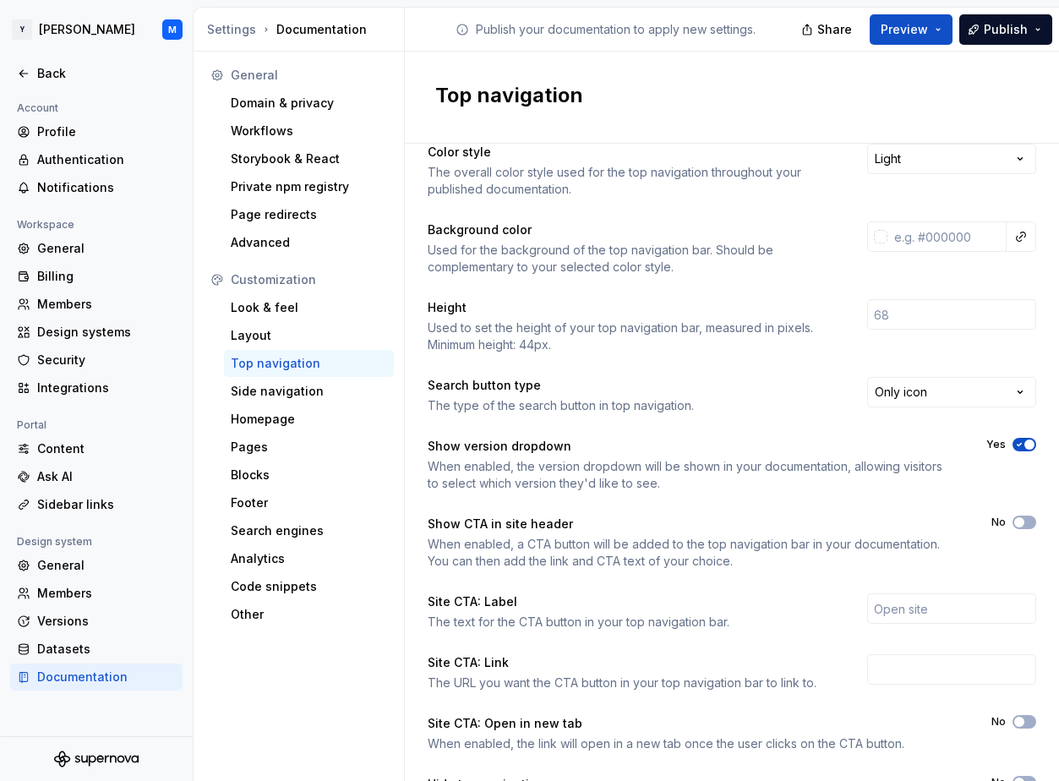
scroll to position [136, 0]
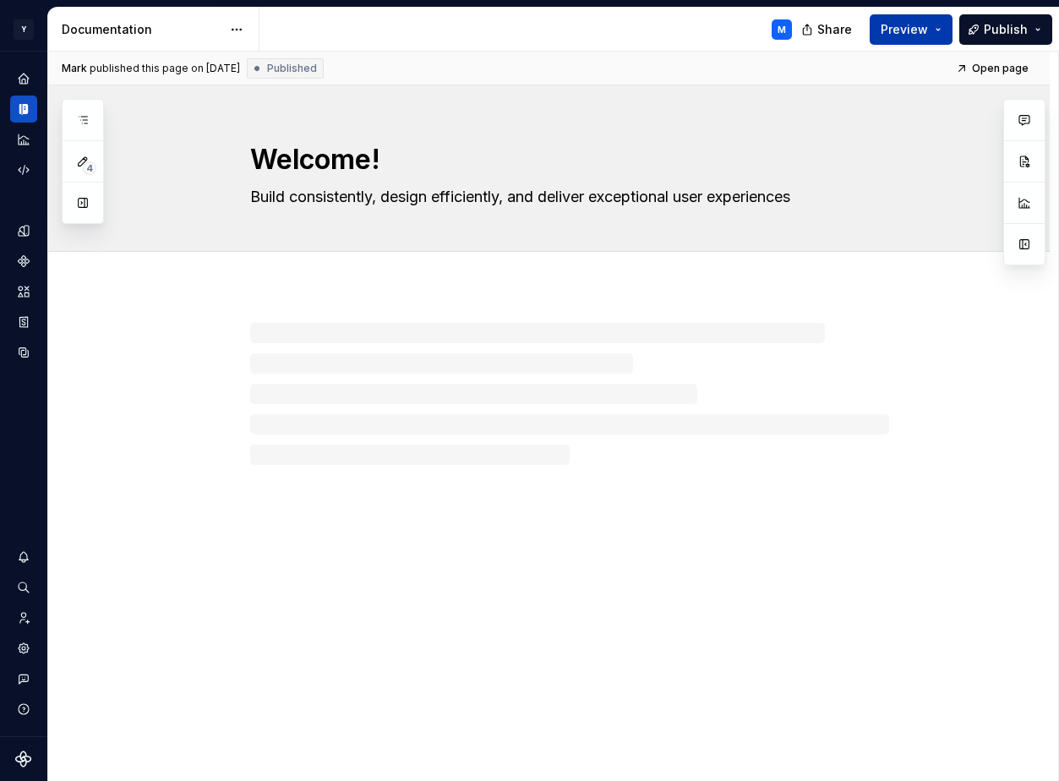
click at [943, 30] on button "Preview" at bounding box center [911, 29] width 83 height 30
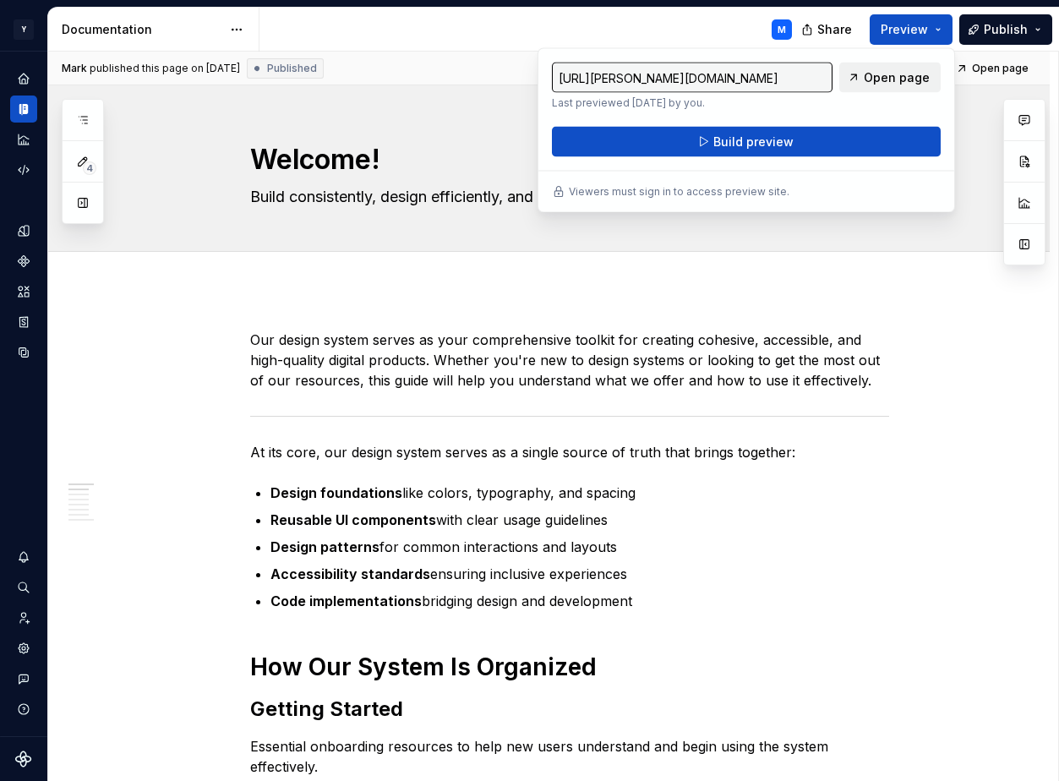
click at [917, 69] on span "Open page" at bounding box center [897, 77] width 66 height 17
click at [933, 23] on button "Preview" at bounding box center [911, 29] width 83 height 30
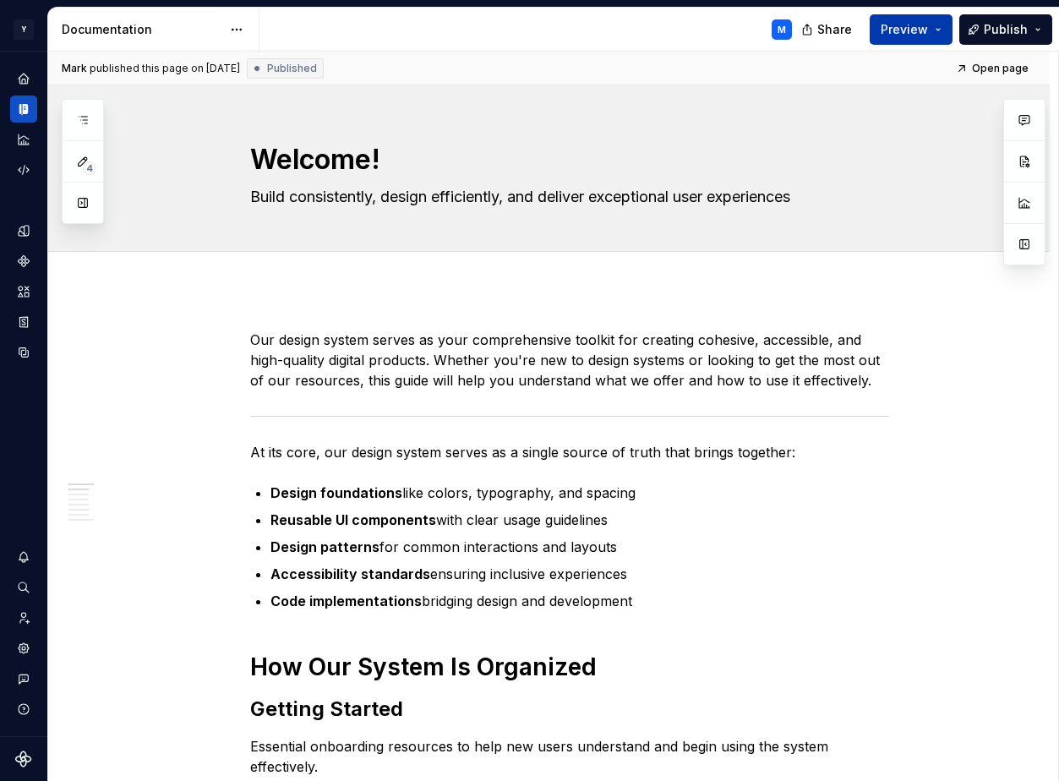
click at [930, 27] on button "Preview" at bounding box center [911, 29] width 83 height 30
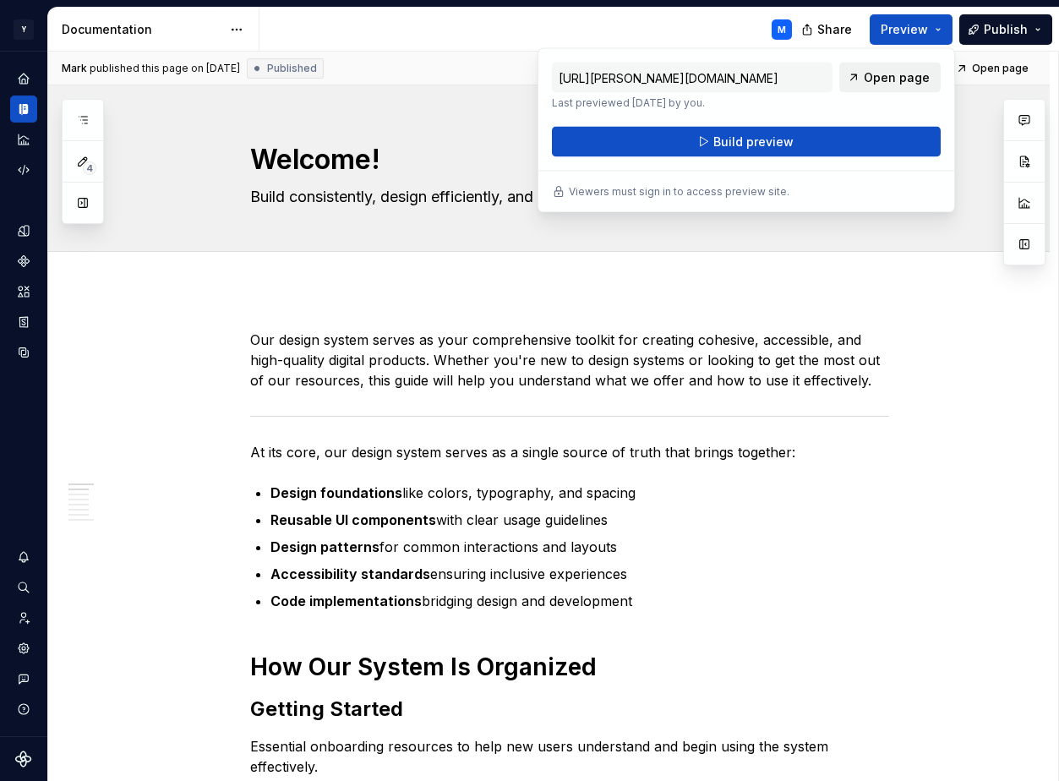
click at [859, 73] on link "Open page" at bounding box center [890, 78] width 101 height 30
click at [20, 768] on div at bounding box center [23, 759] width 47 height 44
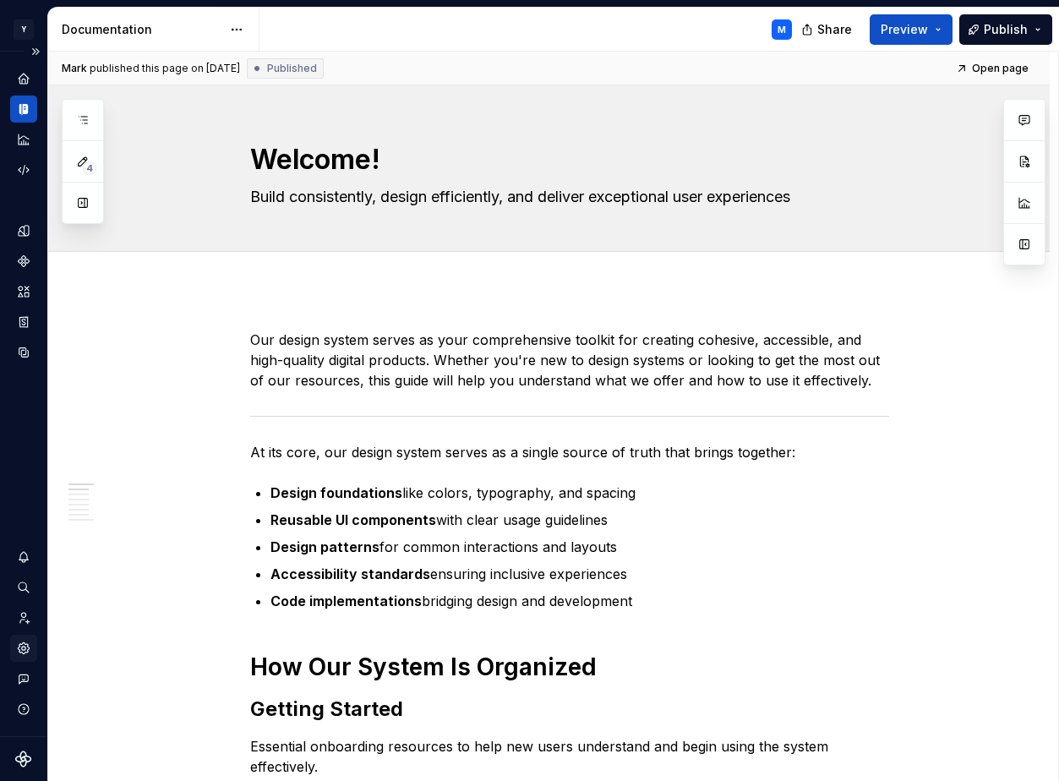
click at [18, 641] on icon "Settings" at bounding box center [23, 648] width 15 height 15
type textarea "*"
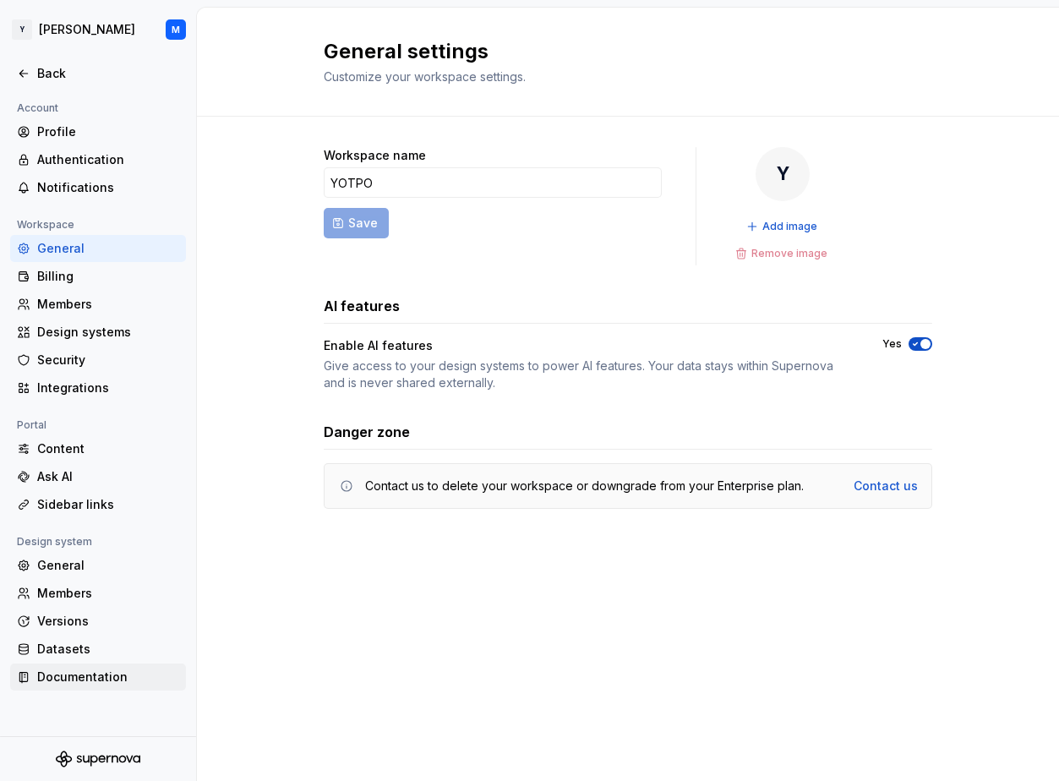
click at [85, 671] on div "Documentation" at bounding box center [108, 677] width 142 height 17
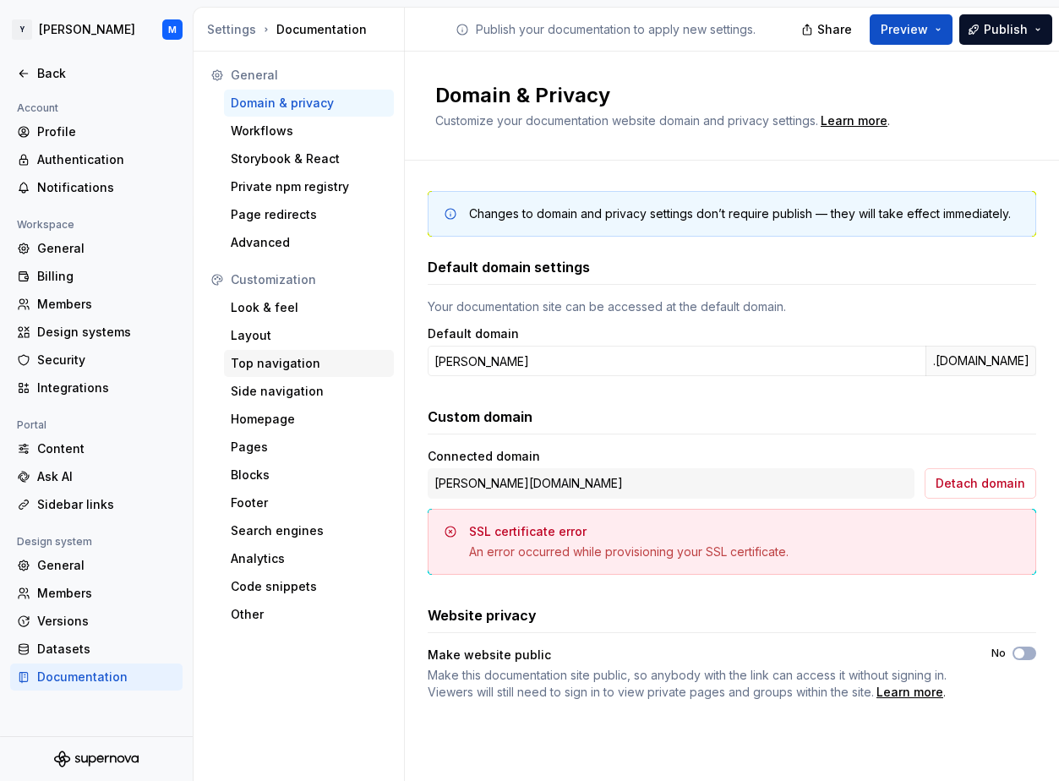
click at [290, 360] on div "Top navigation" at bounding box center [309, 363] width 156 height 17
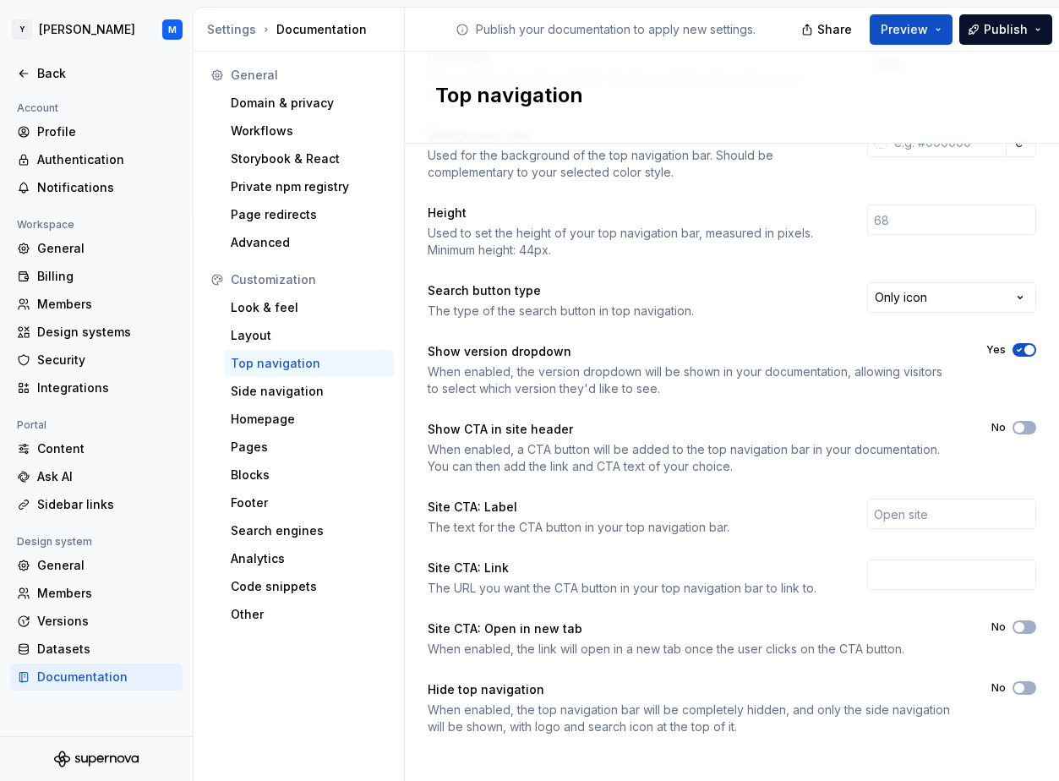
scroll to position [136, 0]
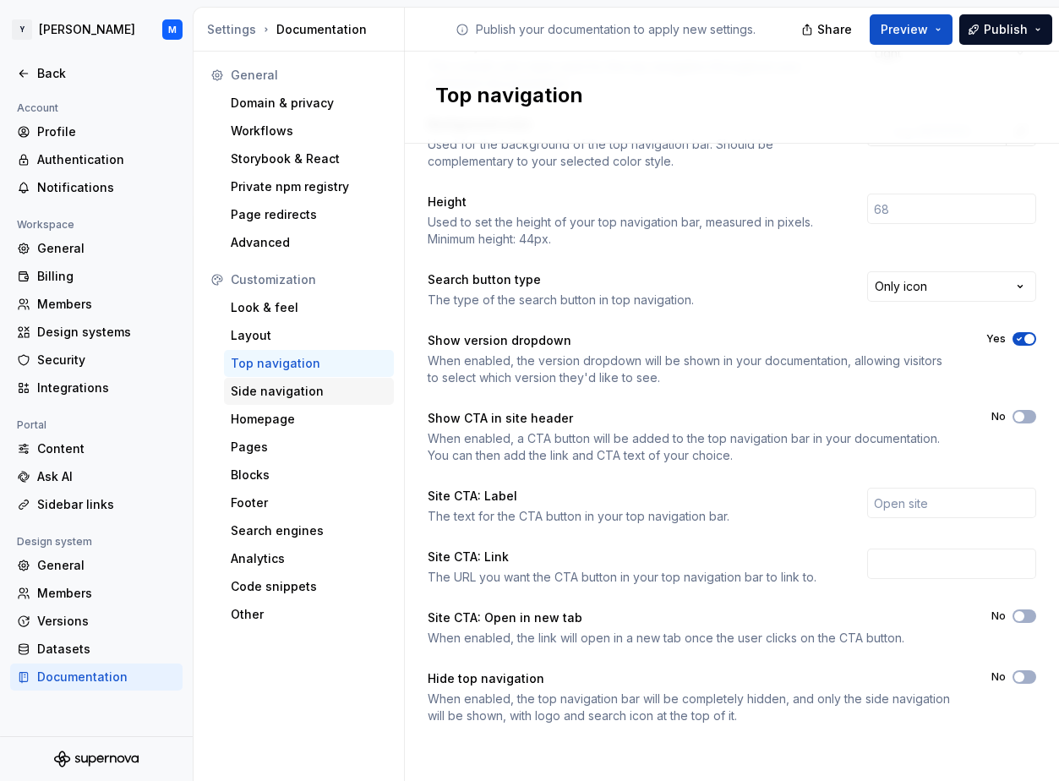
click at [292, 381] on div "Side navigation" at bounding box center [309, 391] width 170 height 27
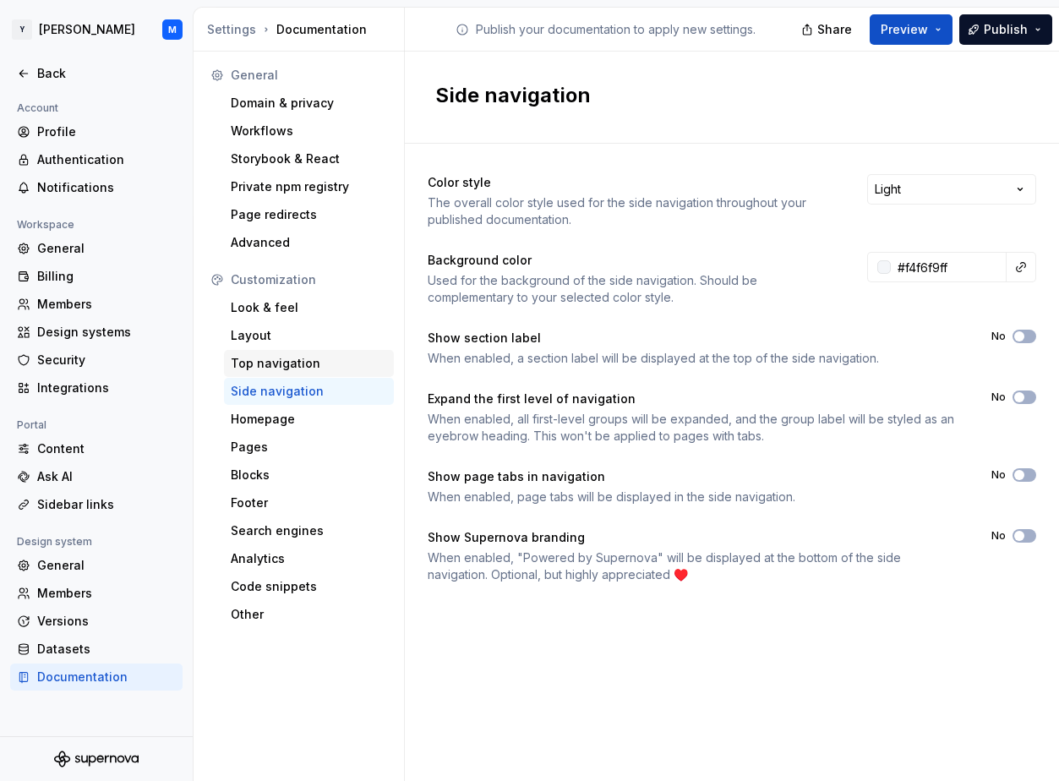
click at [257, 364] on div "Top navigation" at bounding box center [309, 363] width 156 height 17
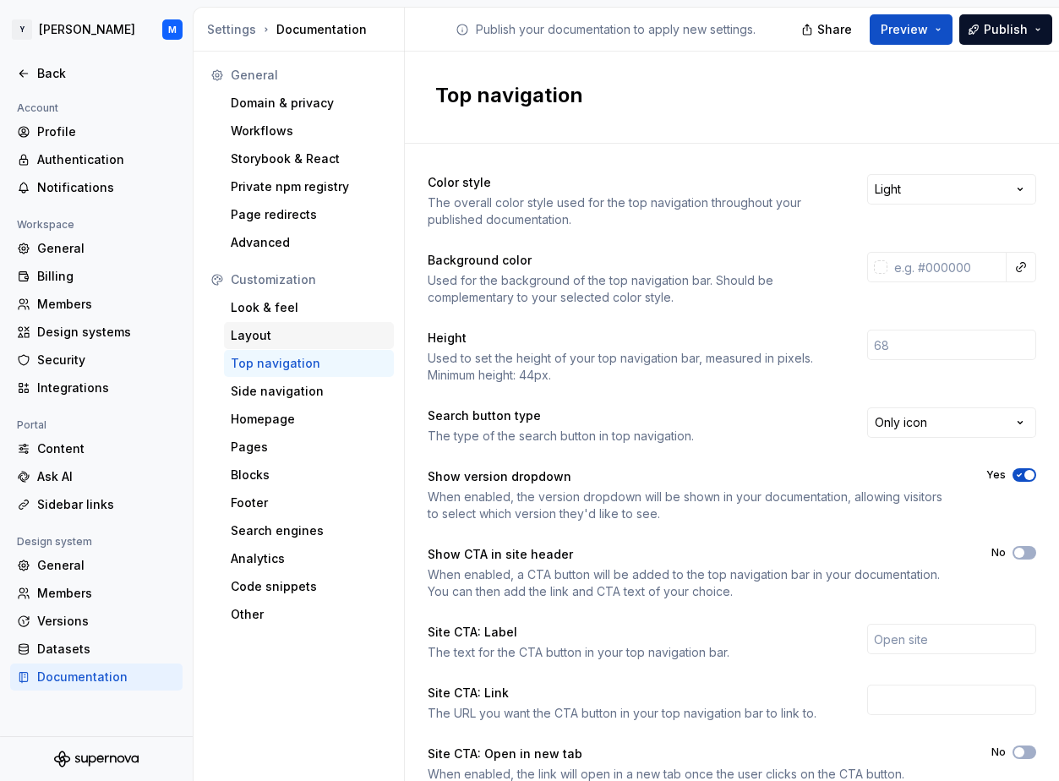
click at [268, 333] on div "Layout" at bounding box center [309, 335] width 156 height 17
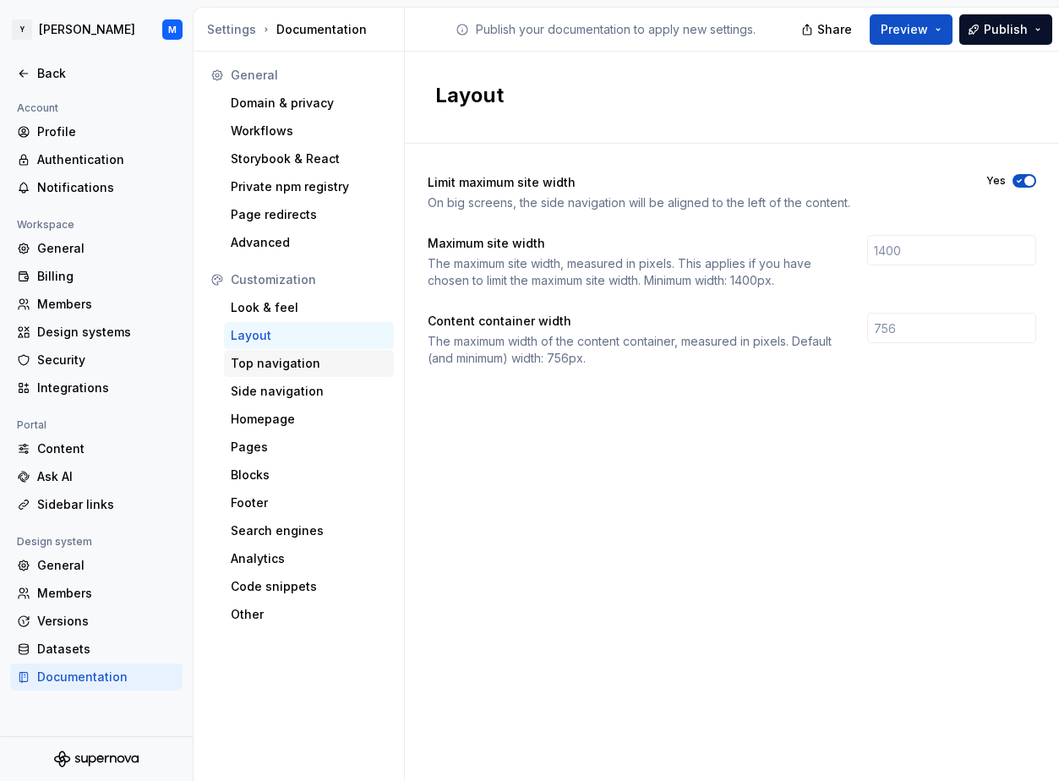
click at [334, 355] on div "Top navigation" at bounding box center [309, 363] width 156 height 17
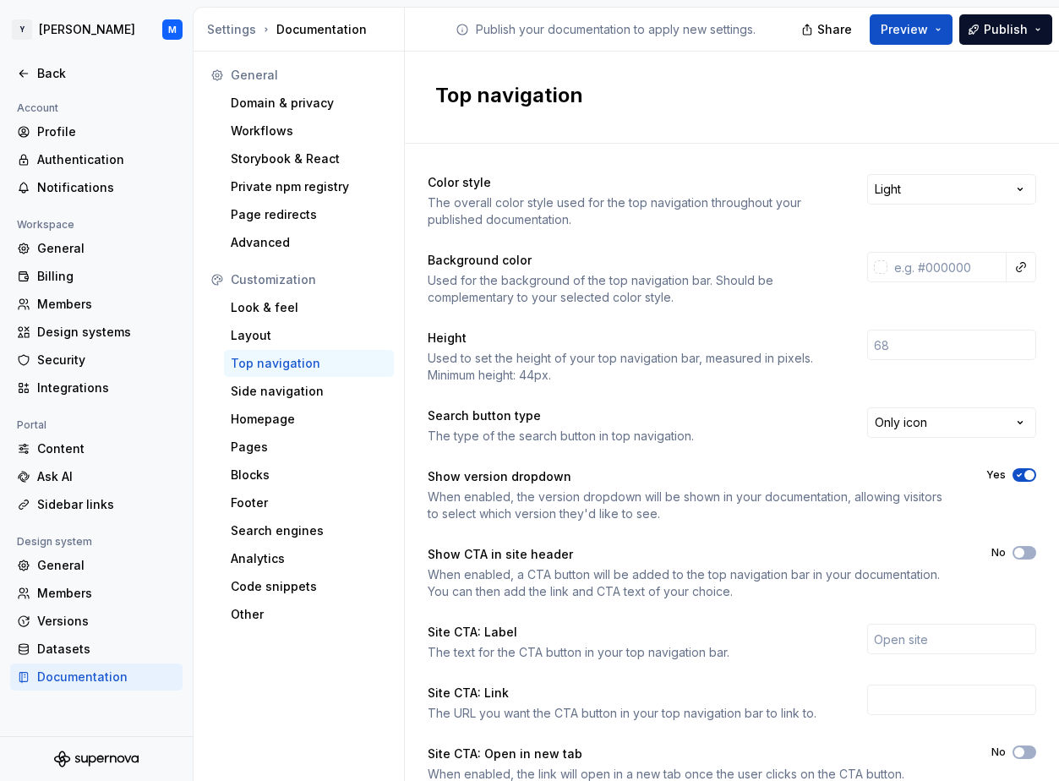
scroll to position [136, 0]
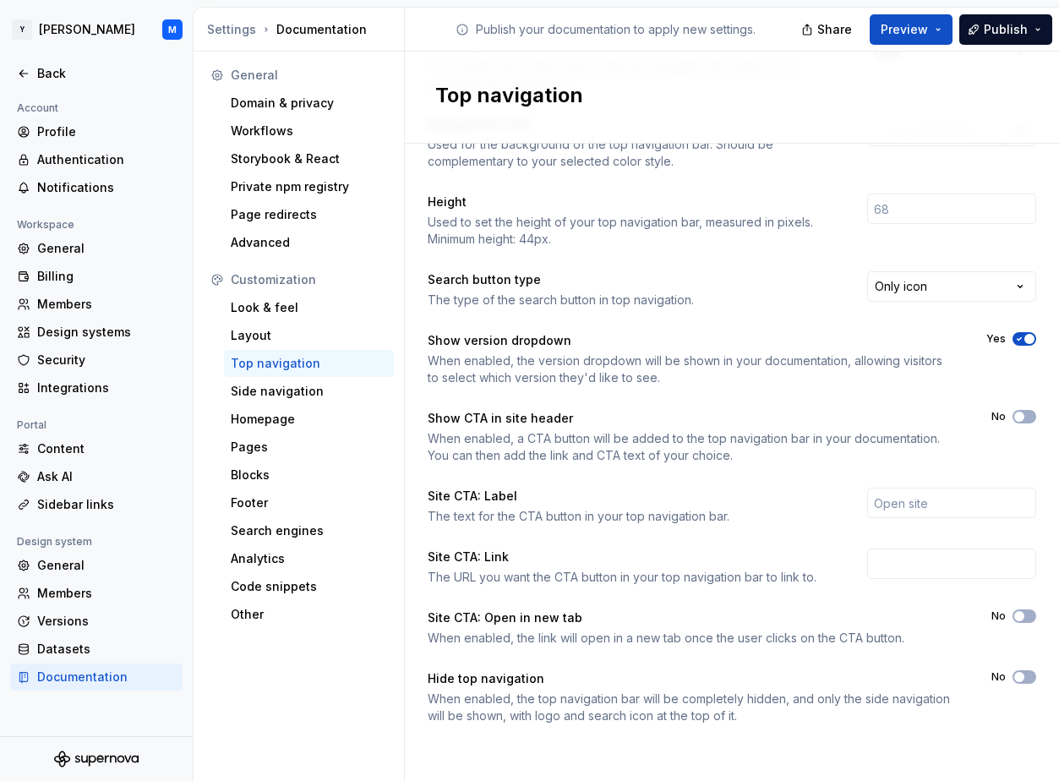
click at [1031, 666] on div "Color style The overall color style used for the top navigation throughout your…" at bounding box center [732, 381] width 609 height 687
click at [1027, 675] on button "No" at bounding box center [1025, 677] width 24 height 14
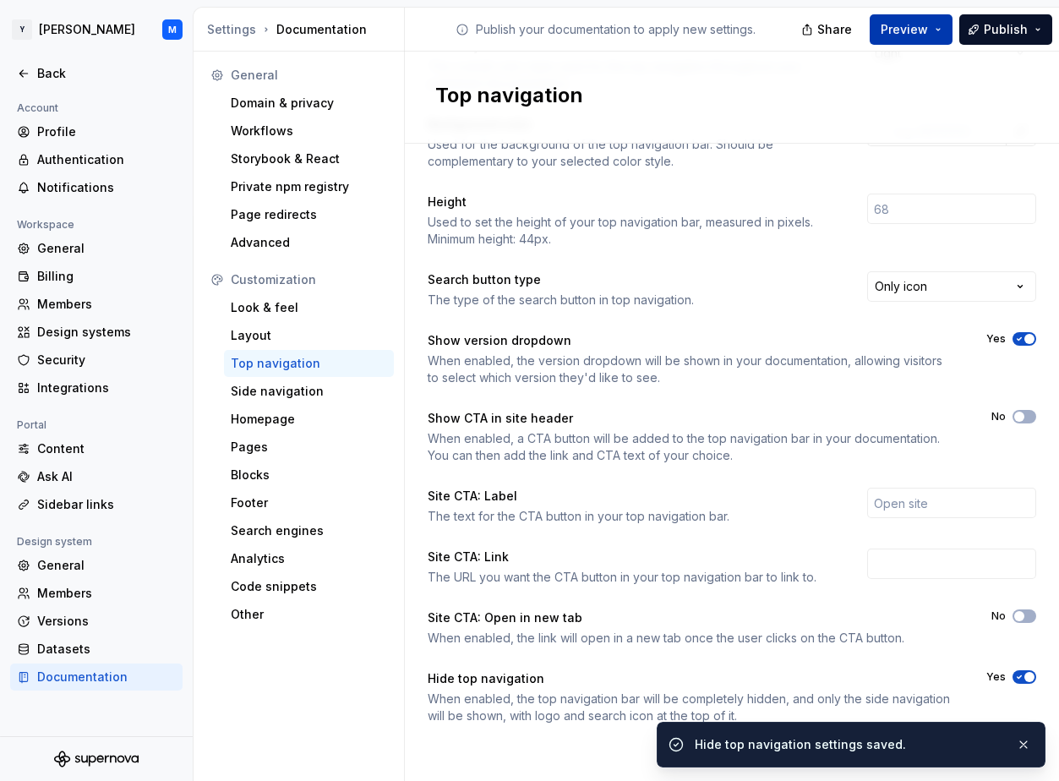
click at [938, 25] on button "Preview" at bounding box center [911, 29] width 83 height 30
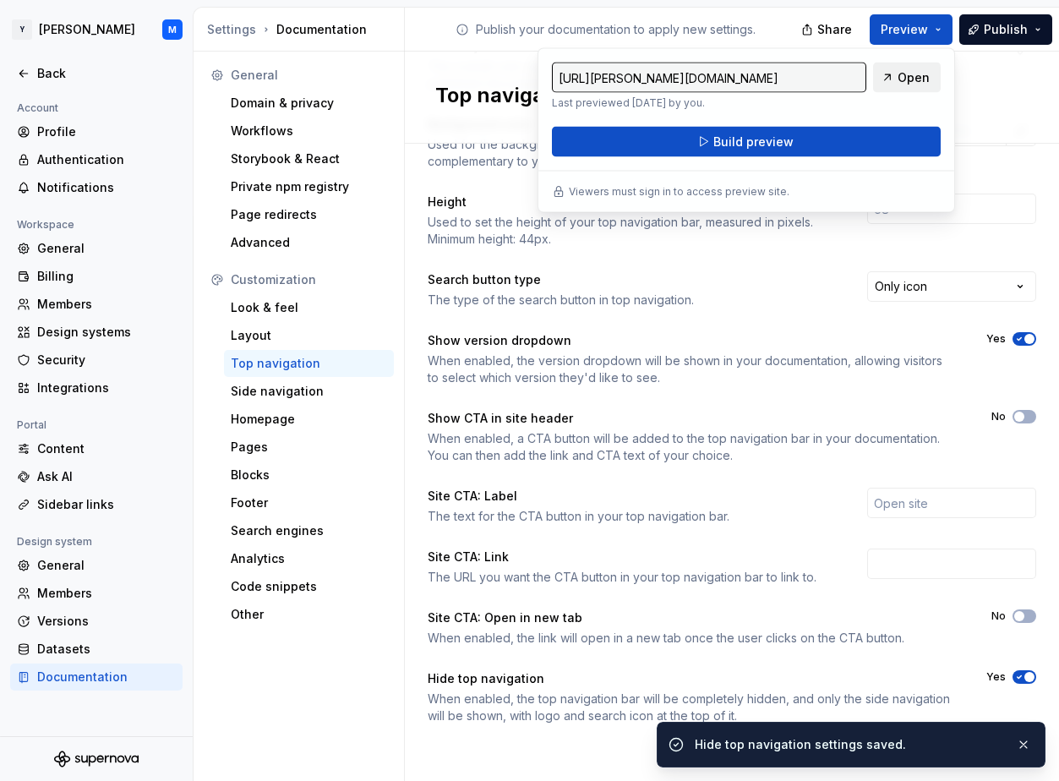
click at [900, 74] on span "Open" at bounding box center [914, 77] width 32 height 17
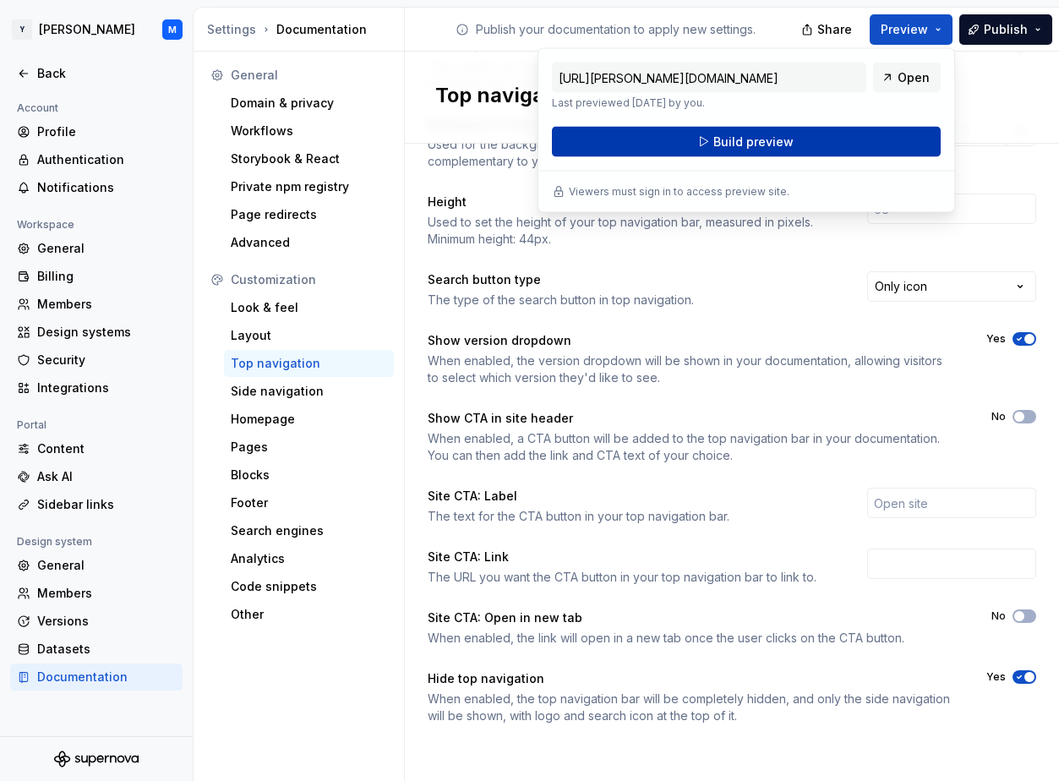
click at [856, 132] on button "Build preview" at bounding box center [746, 142] width 389 height 30
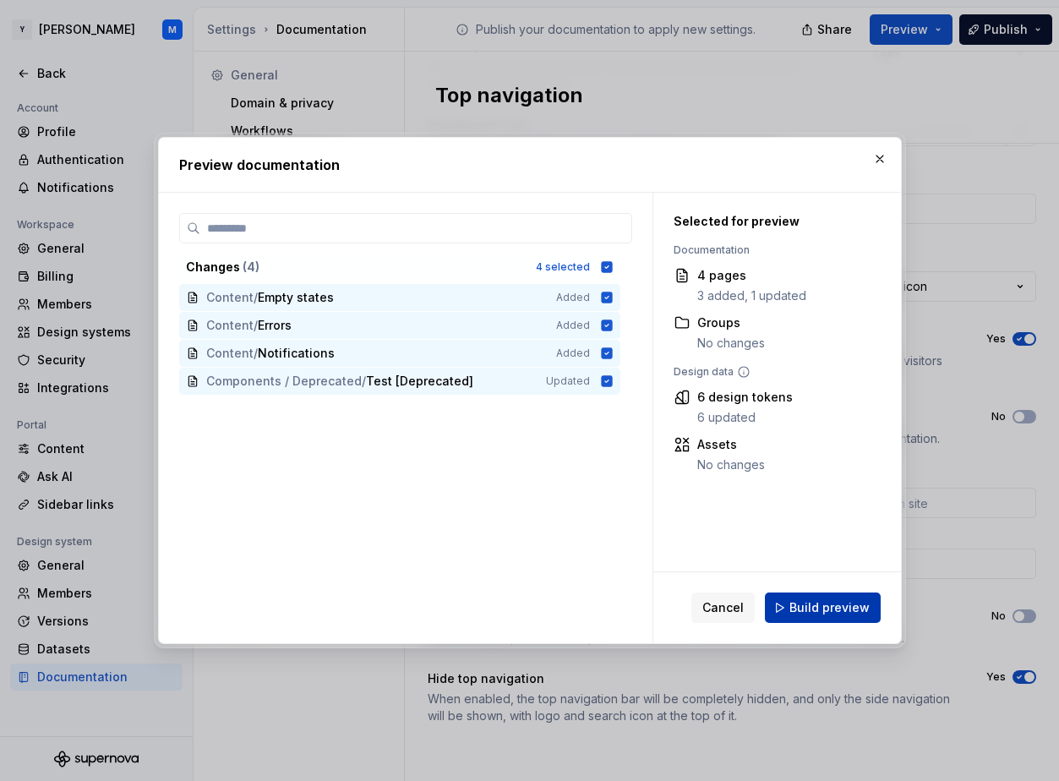
click at [823, 610] on span "Build preview" at bounding box center [830, 607] width 80 height 17
